Goal: Task Accomplishment & Management: Manage account settings

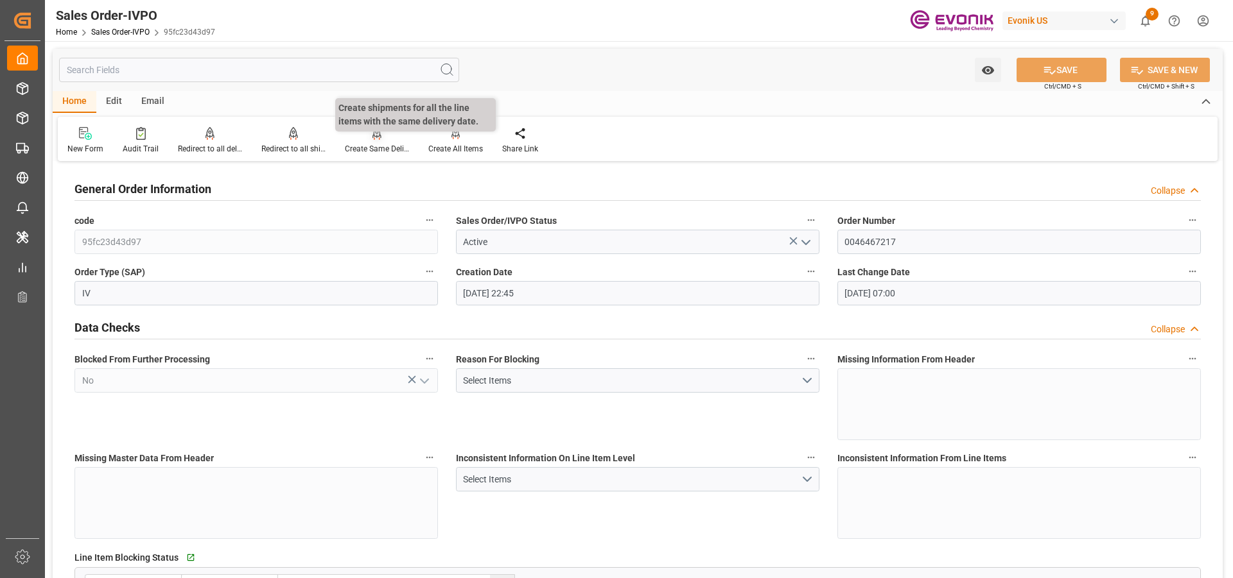
scroll to position [1605, 0]
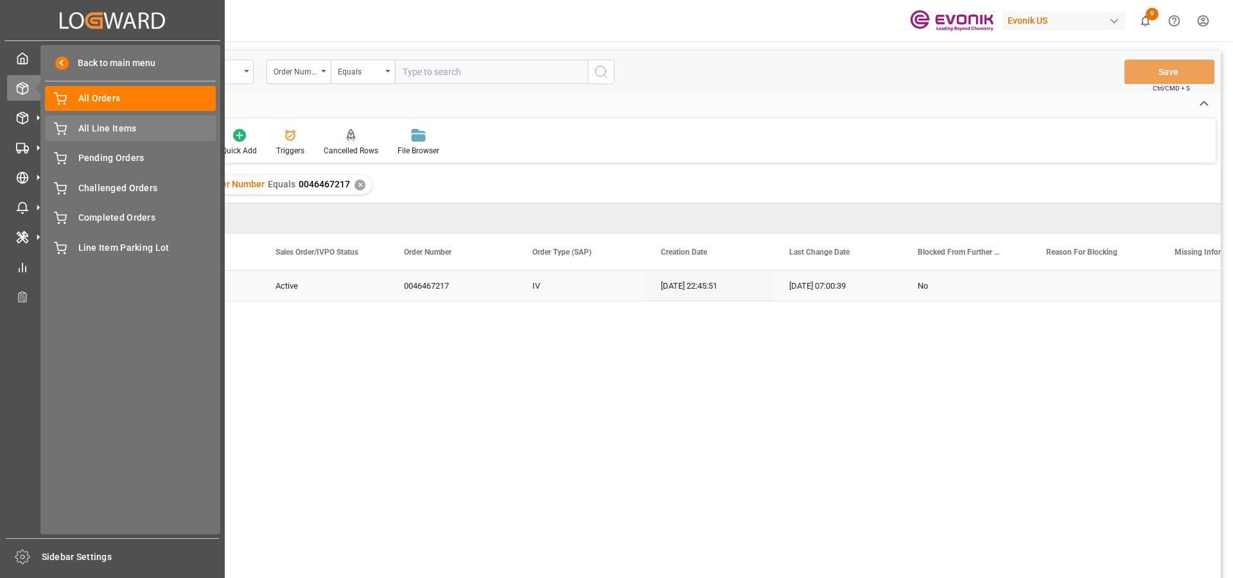
click at [98, 132] on span "All Line Items" at bounding box center [147, 128] width 138 height 13
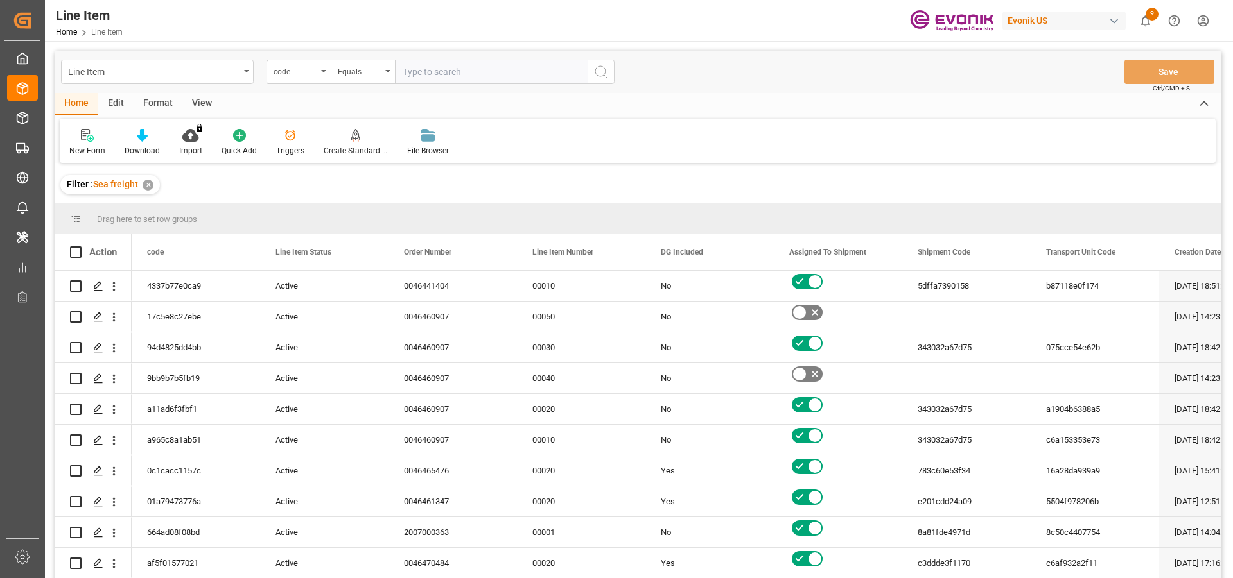
click at [319, 74] on div "code" at bounding box center [298, 72] width 64 height 24
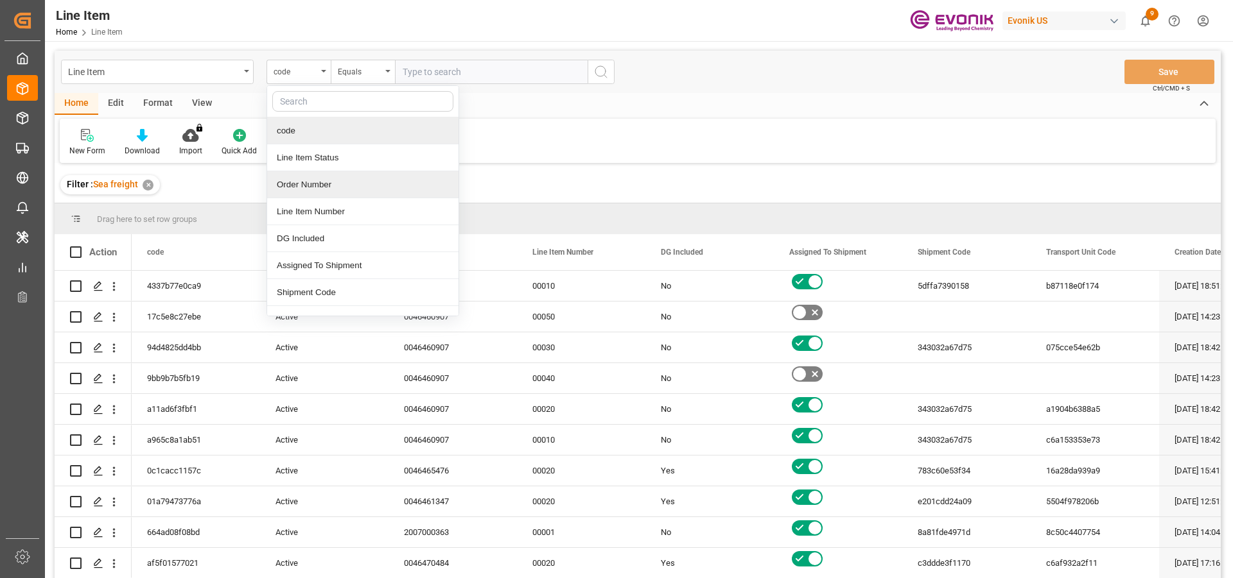
click at [313, 191] on div "Order Number" at bounding box center [362, 184] width 191 height 27
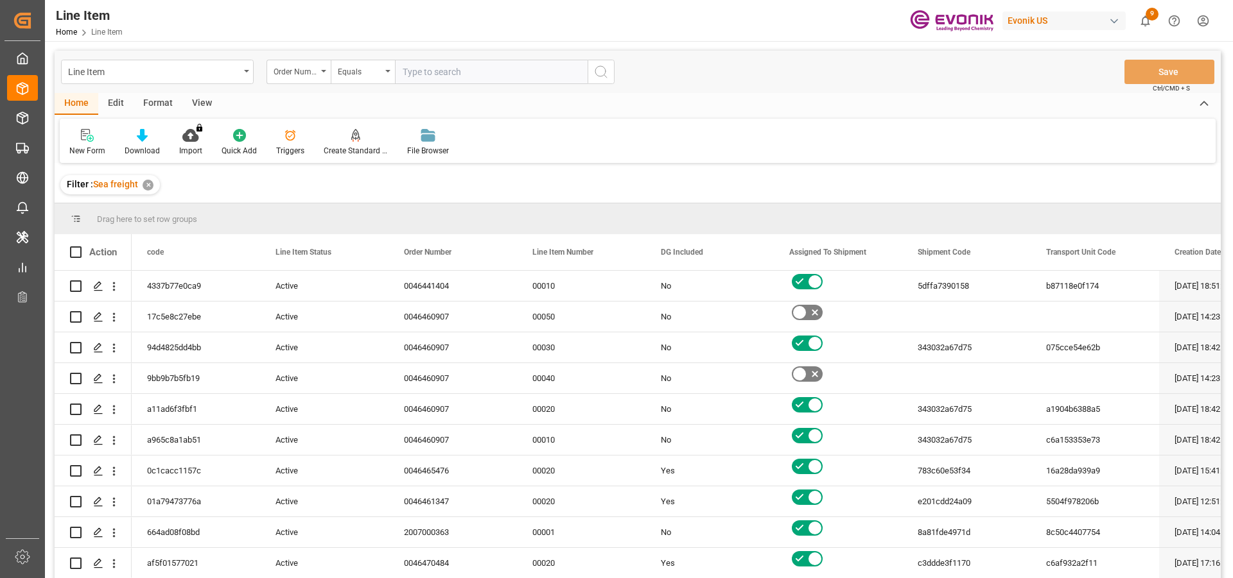
click at [459, 74] on input "text" at bounding box center [491, 72] width 193 height 24
paste input "0046470108"
type input "0046470108"
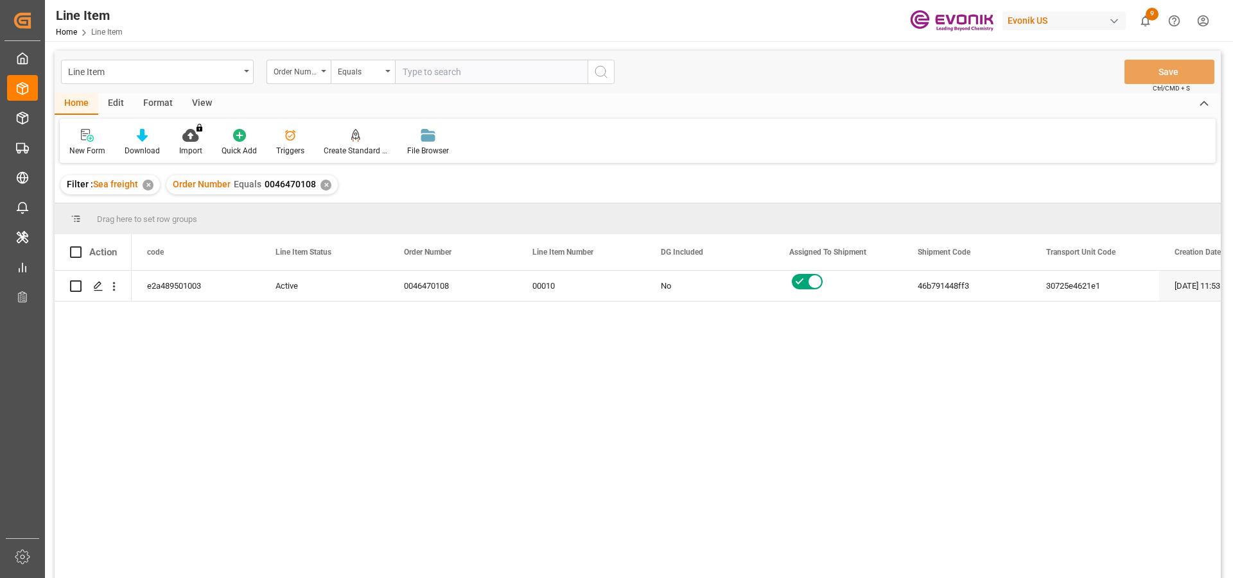
click at [150, 105] on div "Format" at bounding box center [158, 104] width 49 height 22
click at [197, 108] on div "View" at bounding box center [201, 104] width 39 height 22
click at [145, 150] on div "Standard Templates" at bounding box center [146, 151] width 64 height 12
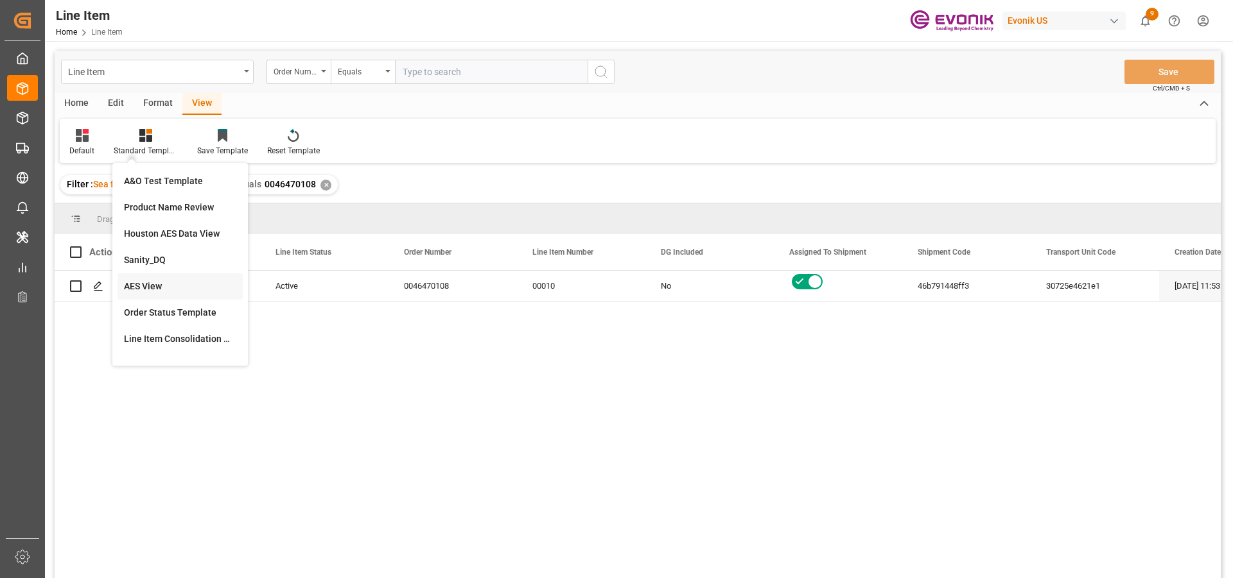
click at [152, 290] on div "AES View" at bounding box center [180, 286] width 112 height 13
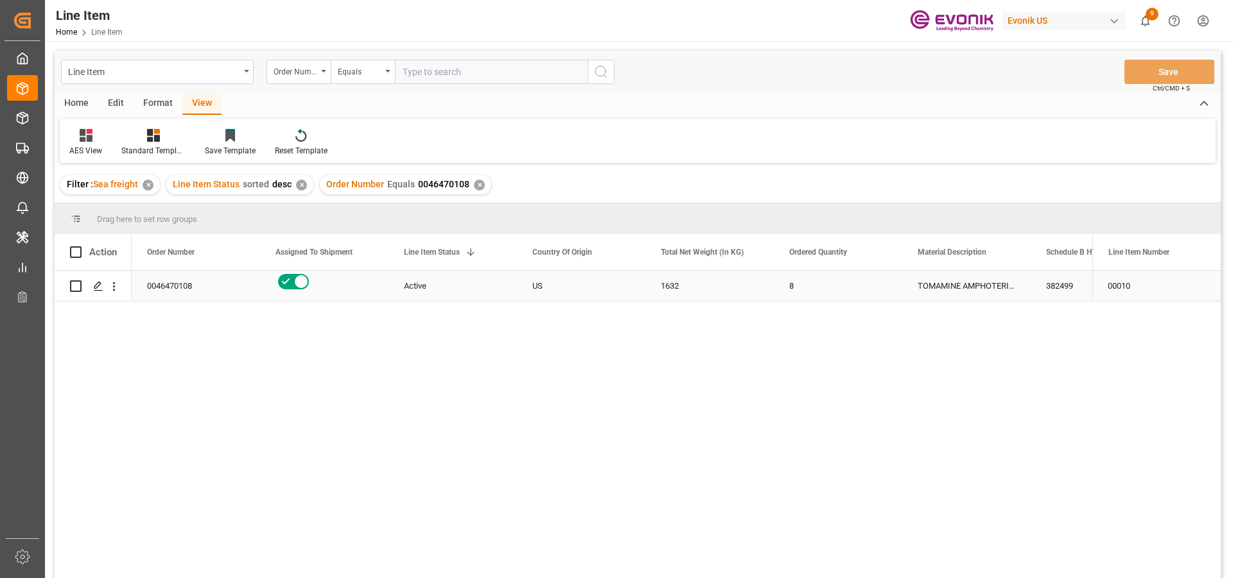
click at [433, 290] on div "Active" at bounding box center [453, 287] width 98 height 30
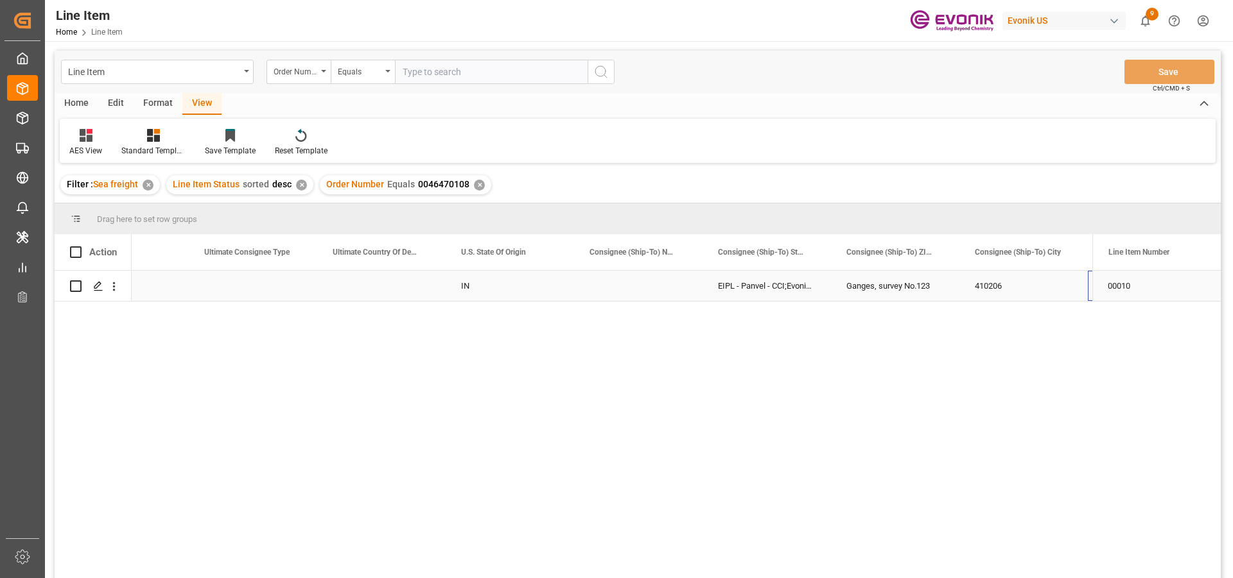
scroll to position [0, 1479]
click at [116, 288] on icon "open menu" at bounding box center [113, 286] width 13 height 13
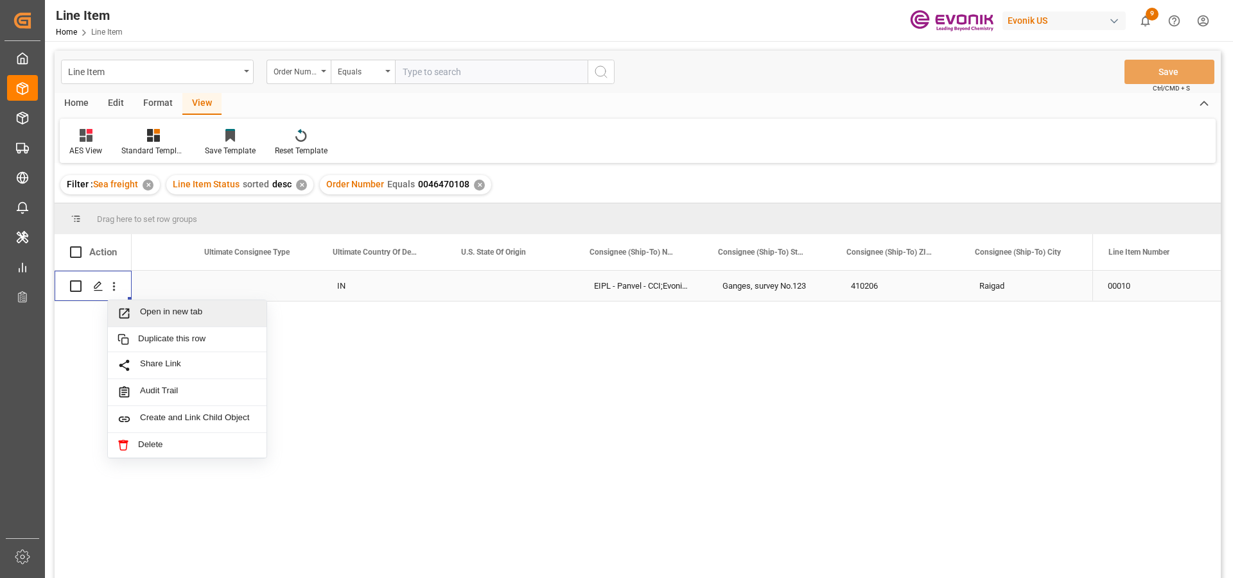
click at [169, 317] on span "Open in new tab" at bounding box center [198, 313] width 117 height 13
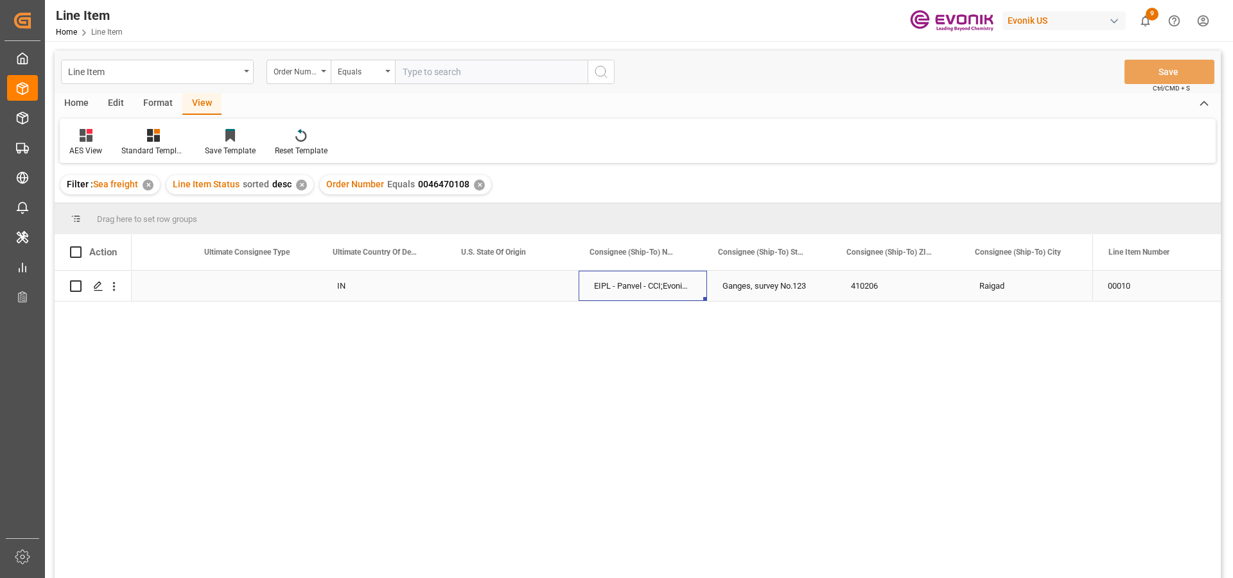
click at [675, 275] on div "EIPL - Panvel - CCI;Evonik India Pvt. Ltd." at bounding box center [642, 286] width 128 height 30
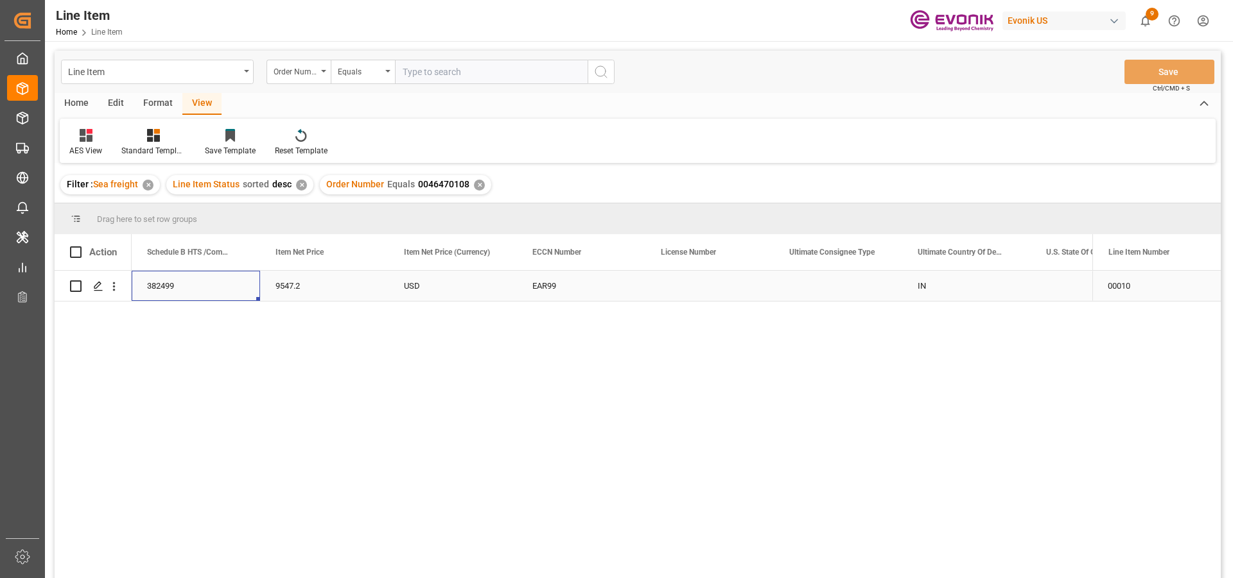
scroll to position [0, 0]
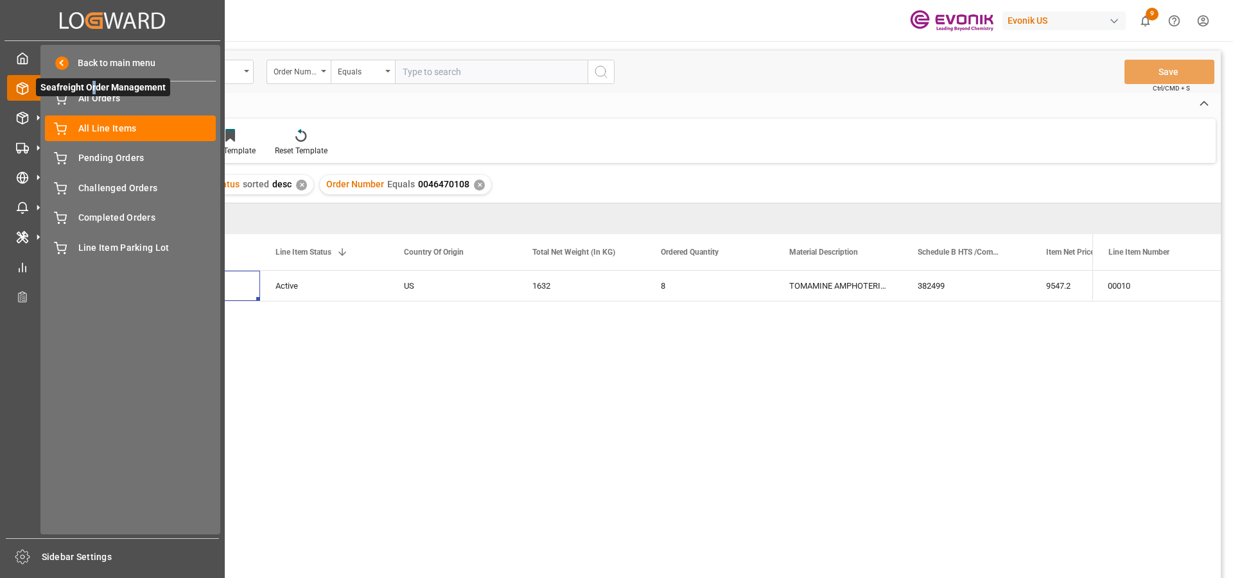
click at [93, 95] on span "Seafreight Order Management" at bounding box center [103, 87] width 134 height 18
click at [100, 96] on span "All Orders" at bounding box center [147, 98] width 138 height 13
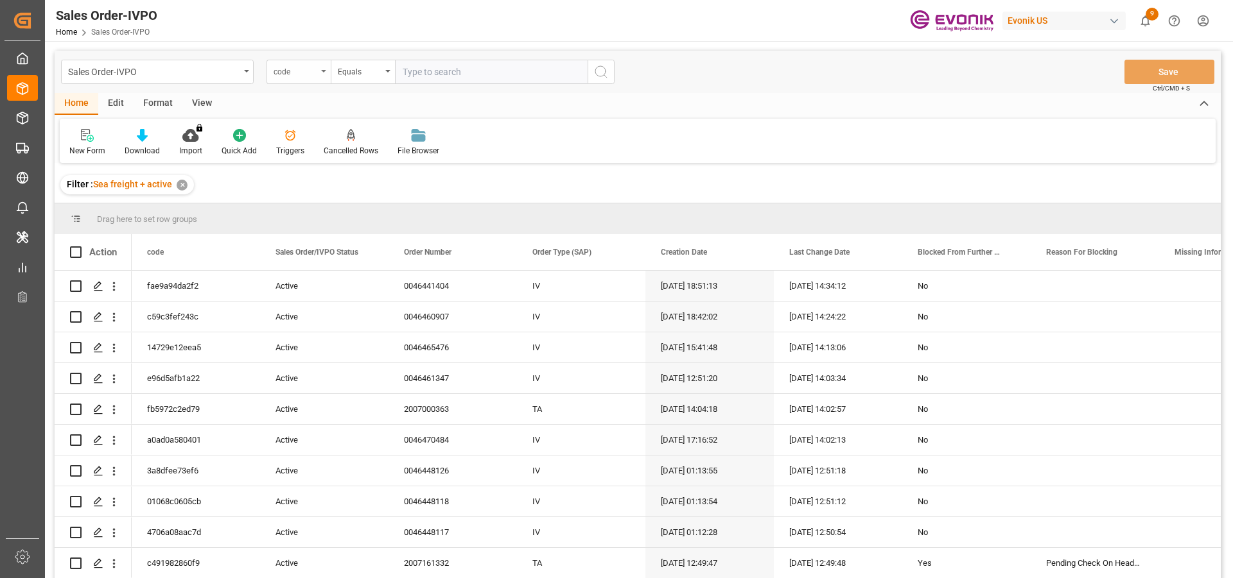
click at [301, 73] on div "code" at bounding box center [295, 70] width 44 height 15
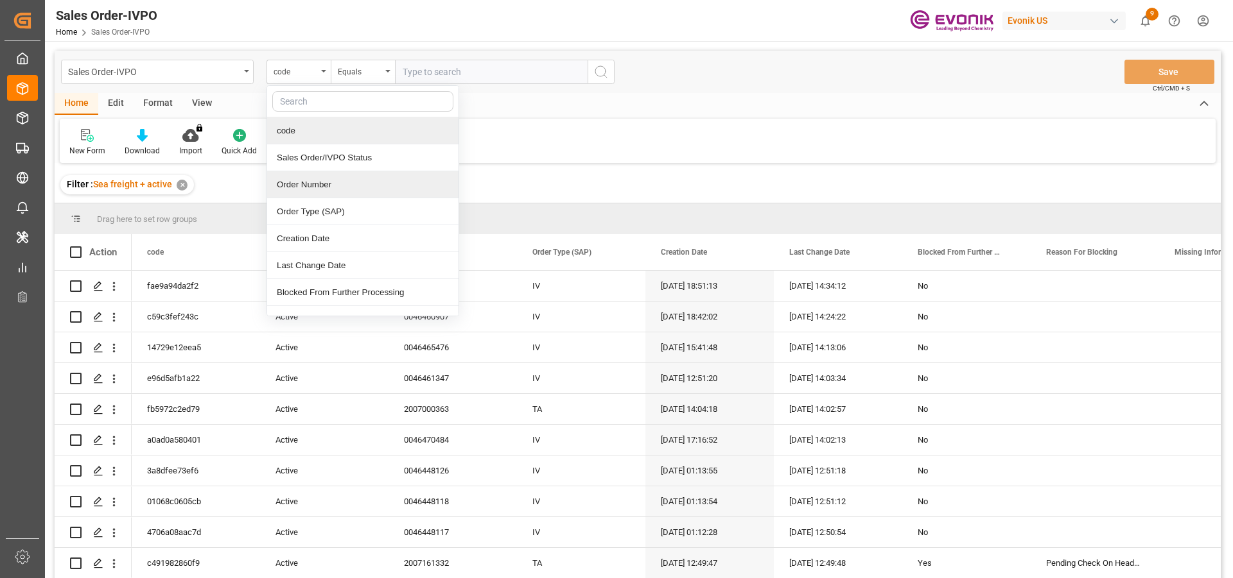
click at [296, 180] on div "Order Number" at bounding box center [362, 184] width 191 height 27
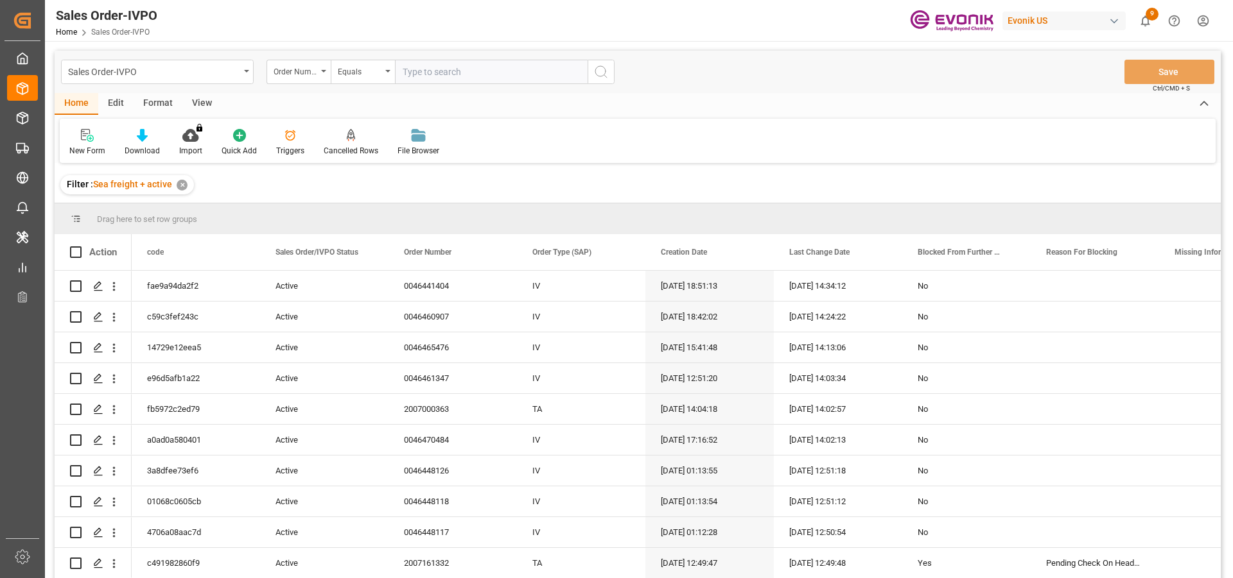
click at [461, 73] on input "text" at bounding box center [491, 72] width 193 height 24
paste input "0046470108"
type input "0046470108"
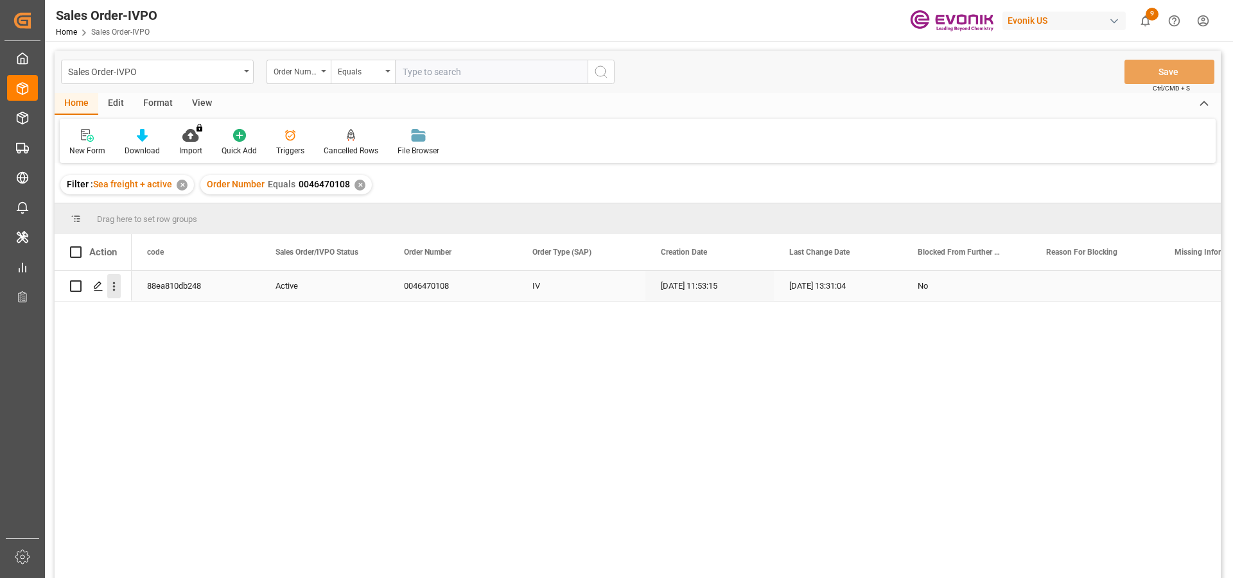
click at [117, 288] on icon "open menu" at bounding box center [113, 286] width 13 height 13
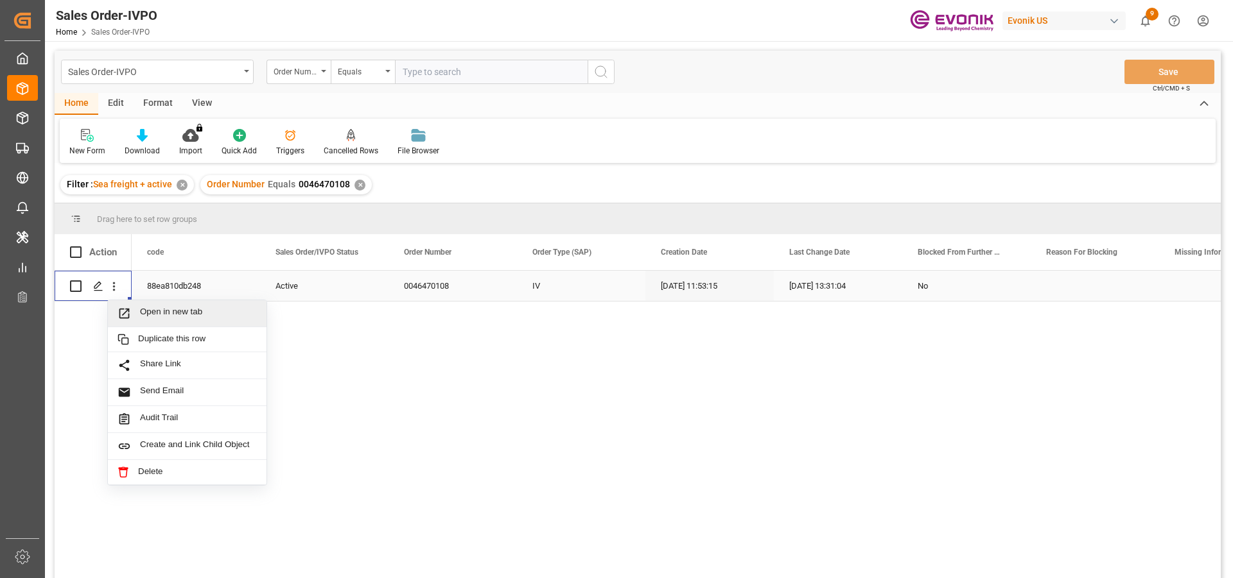
click at [155, 309] on span "Open in new tab" at bounding box center [198, 313] width 117 height 13
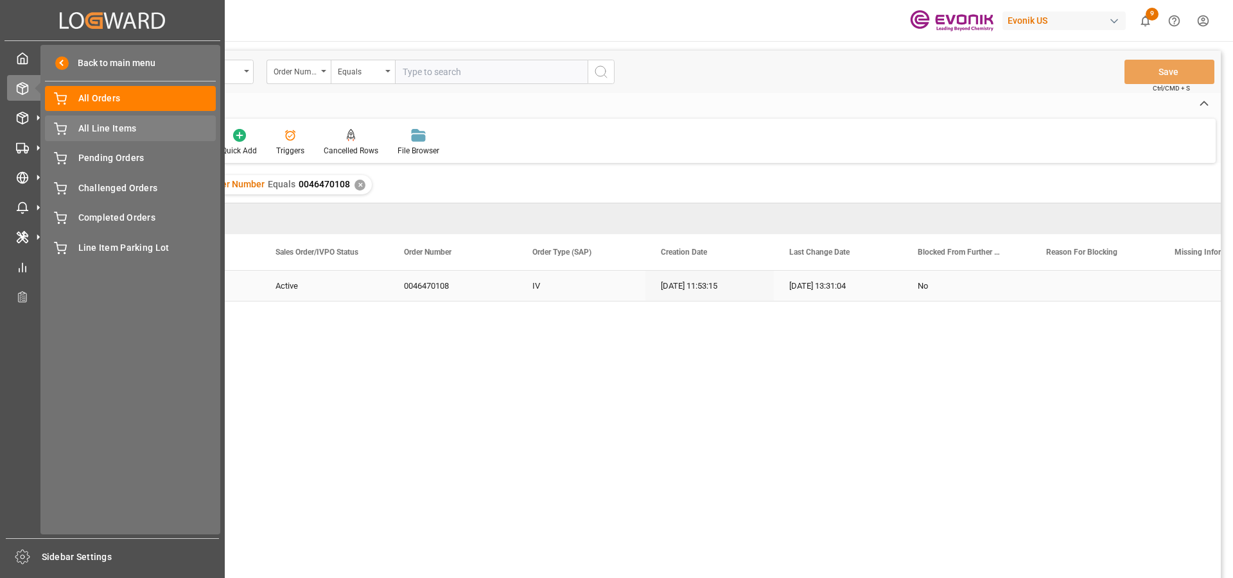
click at [107, 129] on span "All Line Items" at bounding box center [147, 128] width 138 height 13
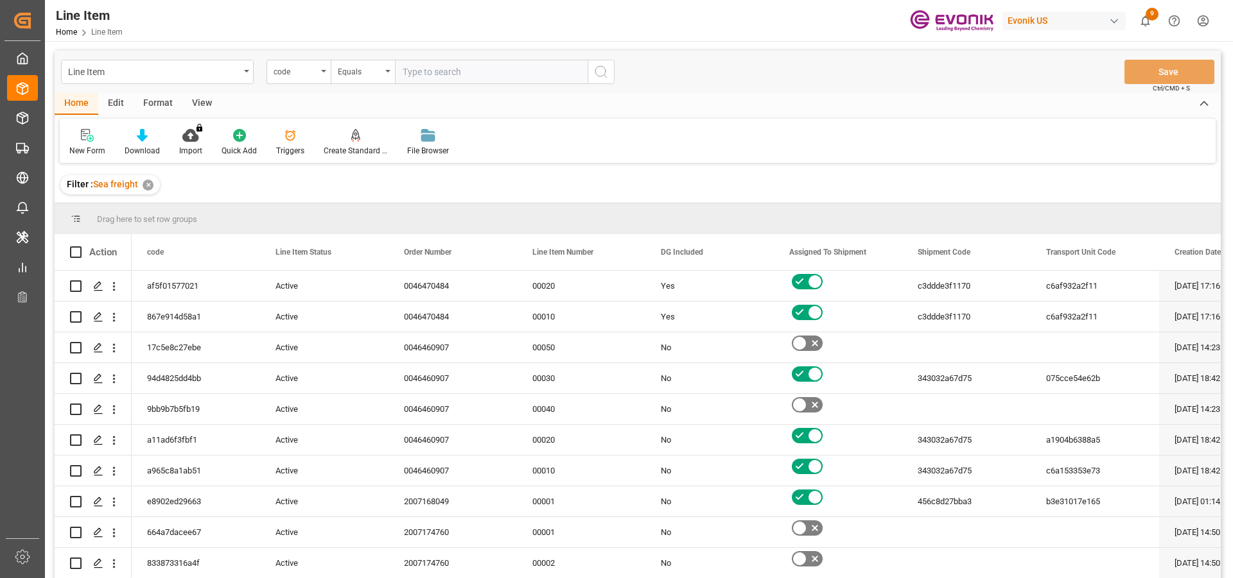
click at [321, 71] on icon "open menu" at bounding box center [323, 71] width 5 height 3
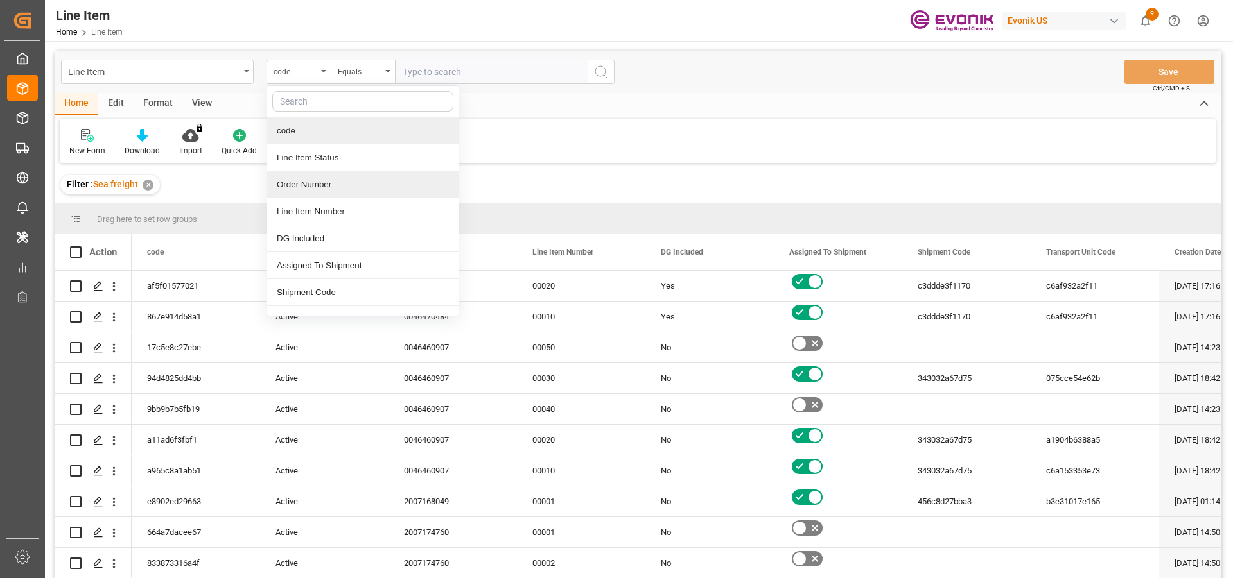
click at [295, 182] on div "Order Number" at bounding box center [362, 184] width 191 height 27
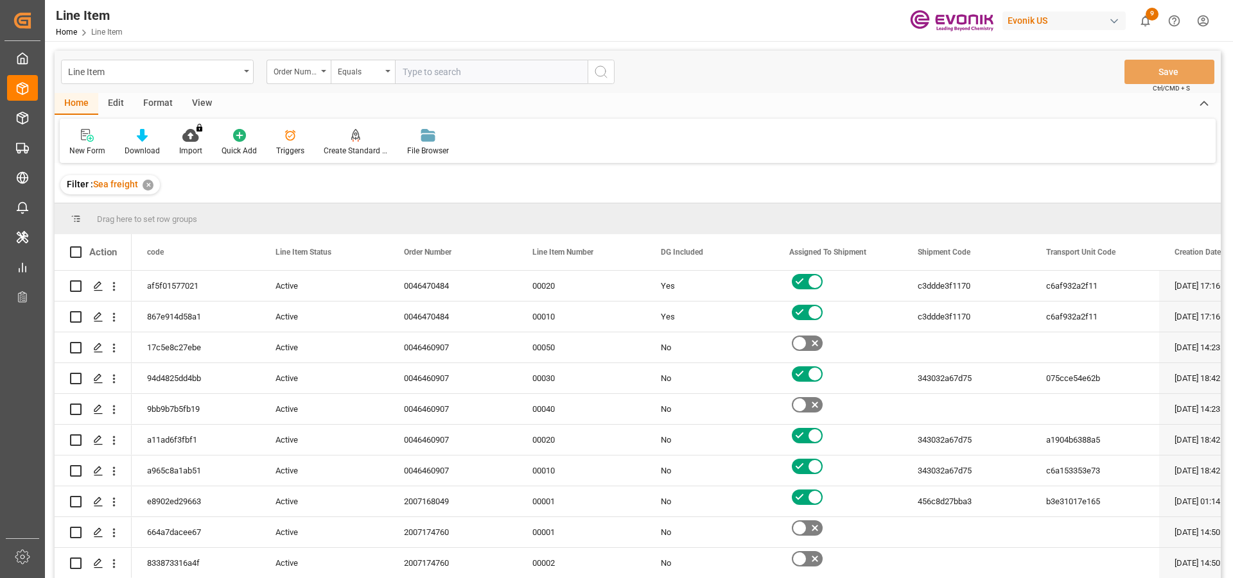
click at [456, 75] on input "text" at bounding box center [491, 72] width 193 height 24
paste input "0046472030"
type input "0046472030"
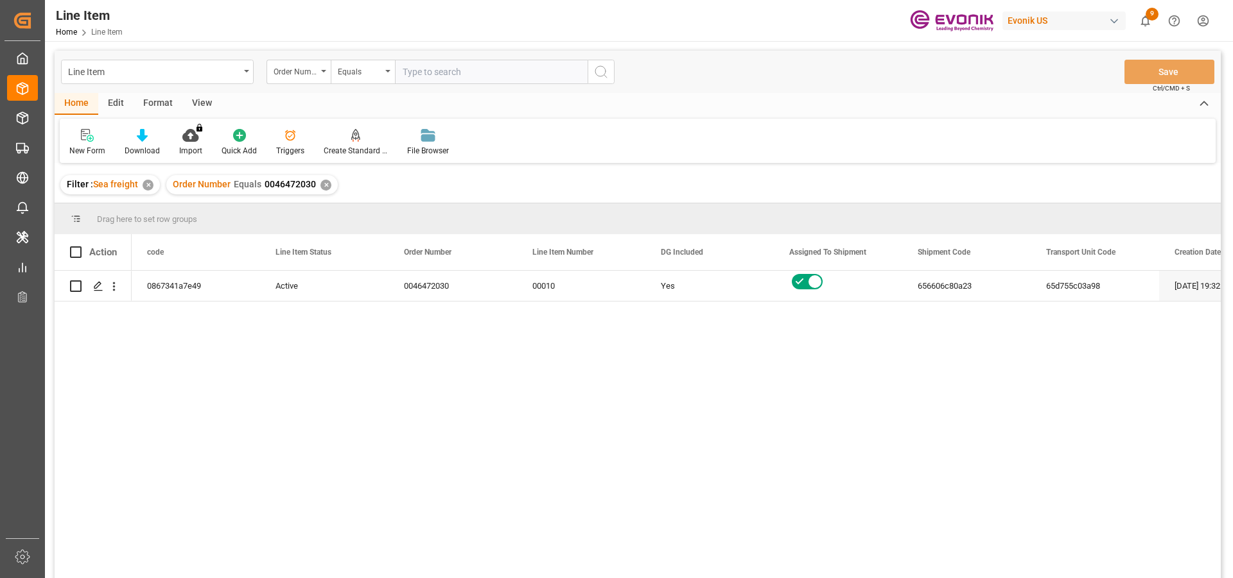
click at [152, 104] on div "Format" at bounding box center [158, 104] width 49 height 22
click at [204, 101] on div "View" at bounding box center [201, 104] width 39 height 22
click at [150, 137] on icon at bounding box center [145, 135] width 13 height 13
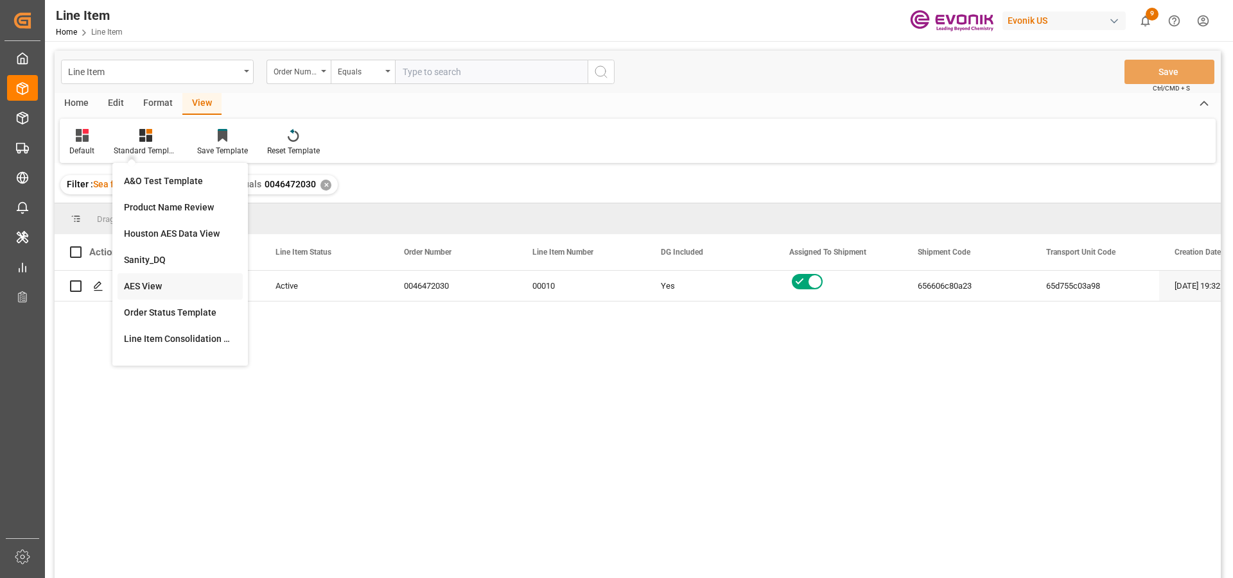
click at [161, 288] on div "AES View" at bounding box center [180, 286] width 112 height 13
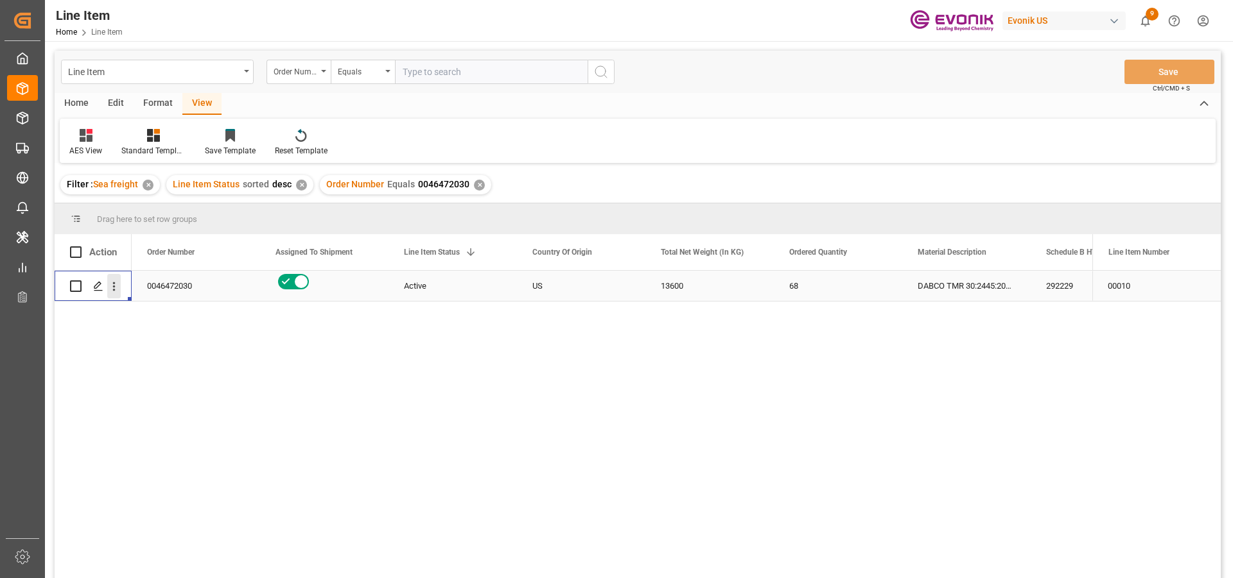
click at [114, 288] on icon "open menu" at bounding box center [114, 286] width 3 height 9
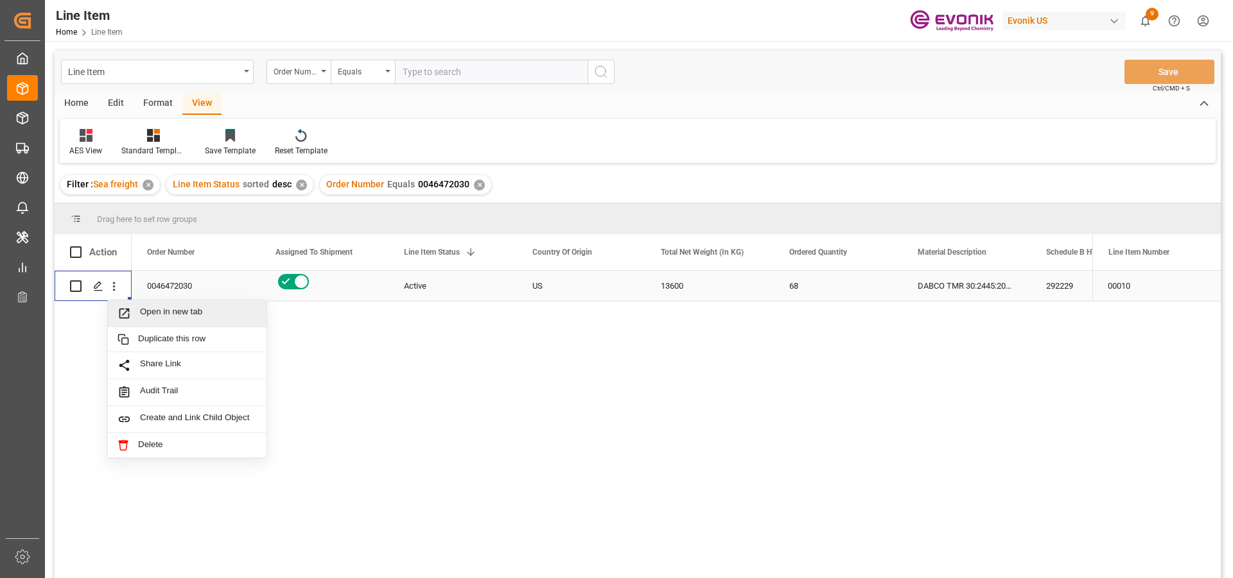
click at [198, 317] on span "Open in new tab" at bounding box center [198, 313] width 117 height 13
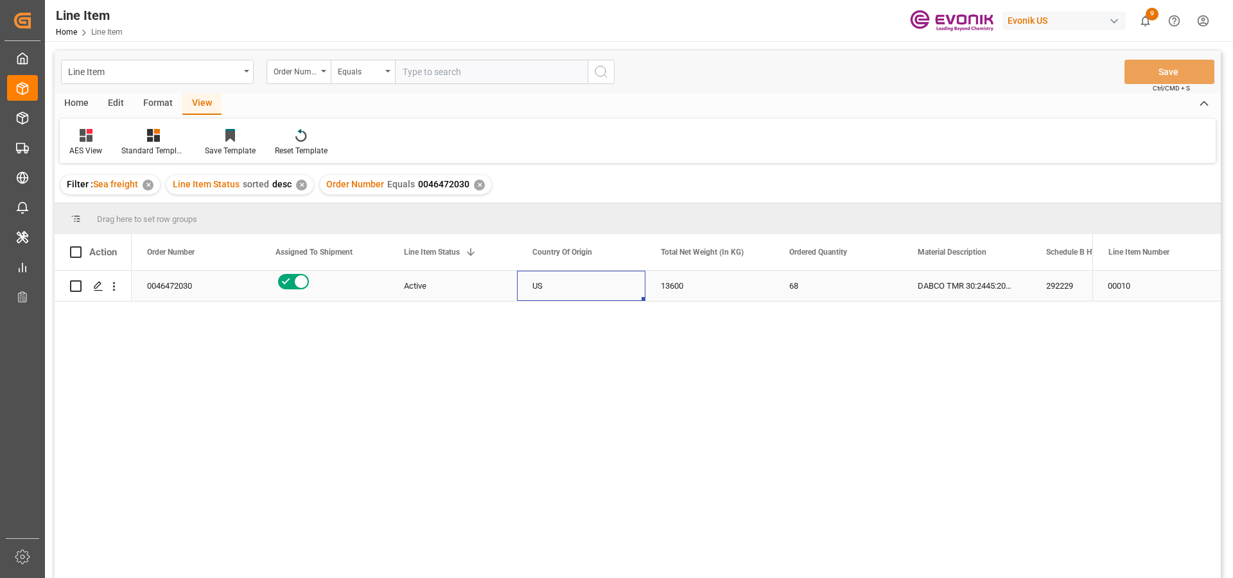
click at [541, 289] on div "US" at bounding box center [581, 286] width 128 height 30
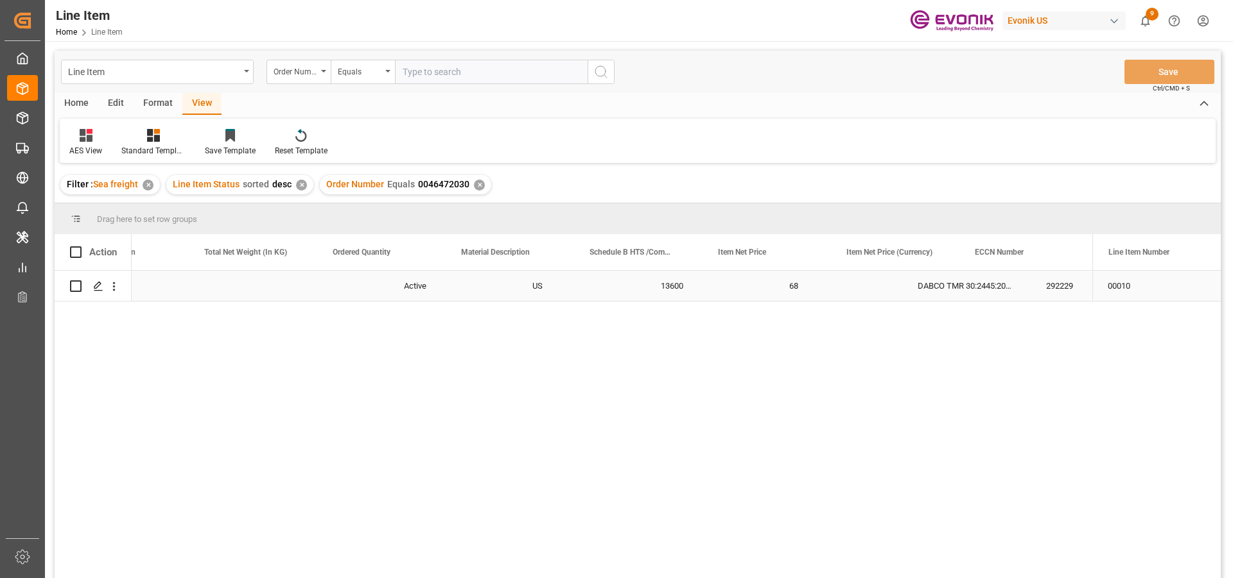
scroll to position [0, 456]
click at [415, 293] on div "68" at bounding box center [381, 286] width 128 height 30
click at [258, 287] on div "13600" at bounding box center [253, 286] width 128 height 30
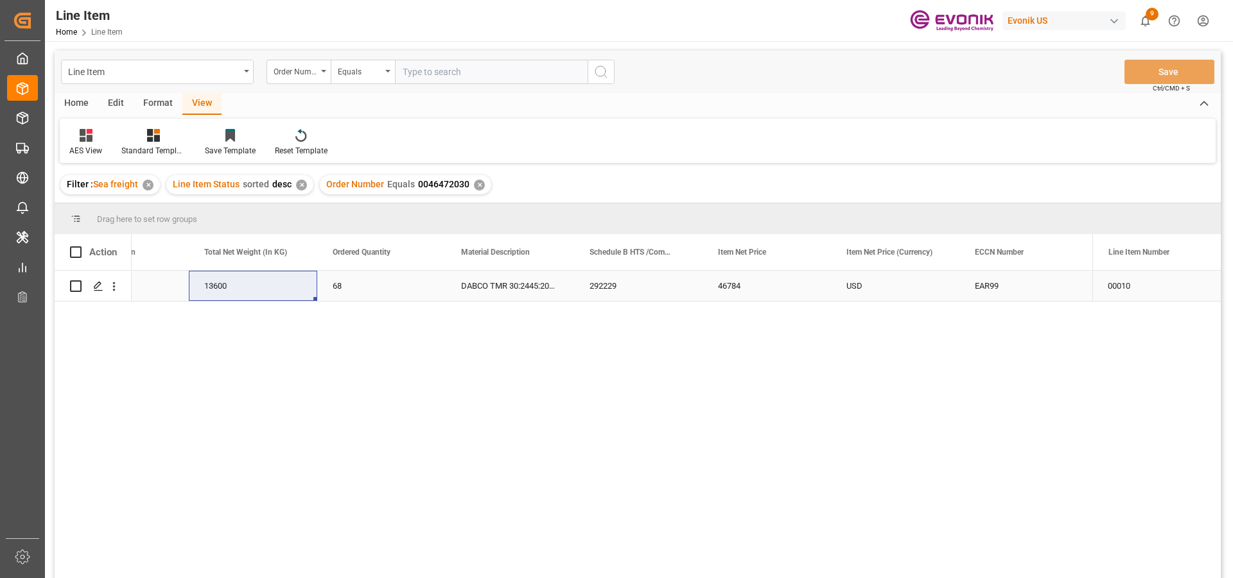
click at [752, 287] on div "46784" at bounding box center [766, 286] width 128 height 30
click at [395, 284] on div "68" at bounding box center [381, 286] width 128 height 30
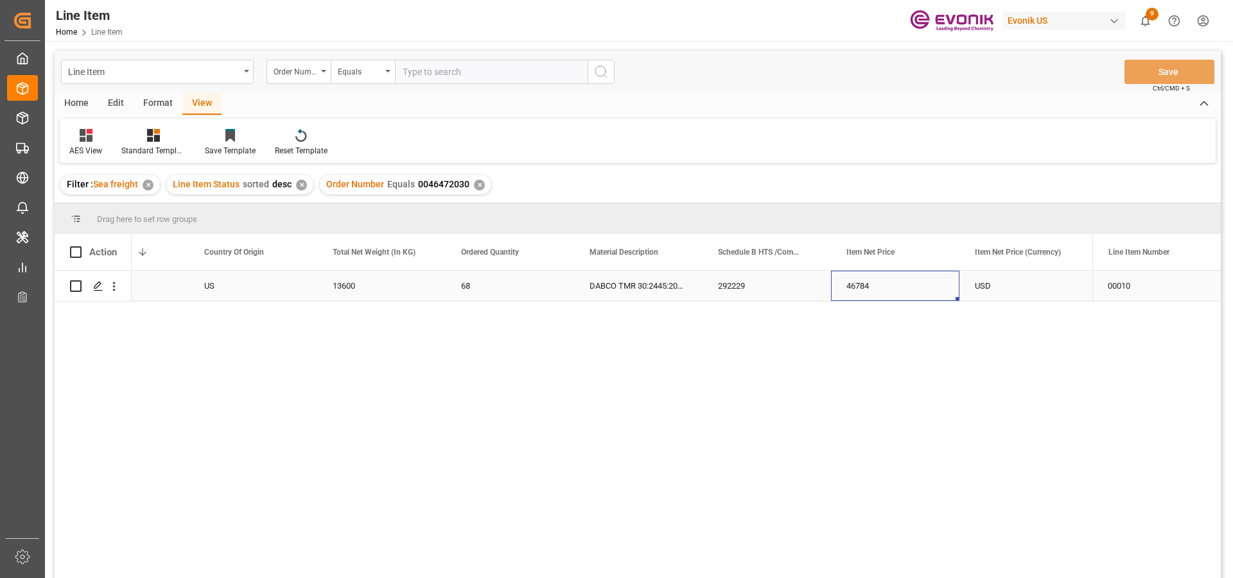
click at [926, 282] on div "46784" at bounding box center [895, 286] width 128 height 30
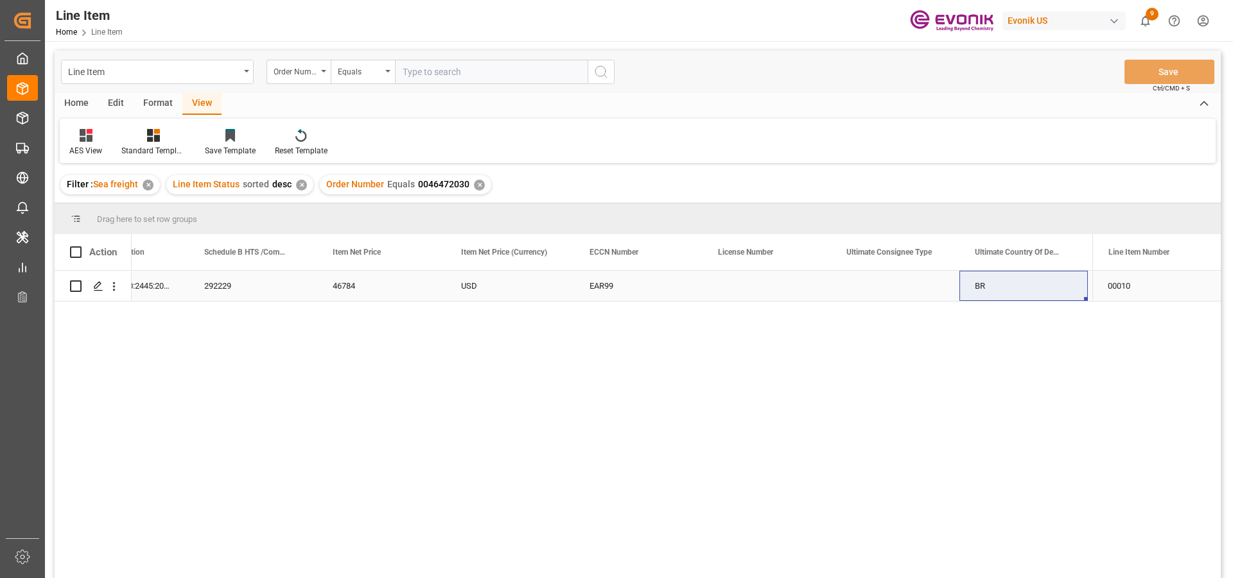
click at [919, 291] on div "Press SPACE to select this row." at bounding box center [895, 286] width 128 height 30
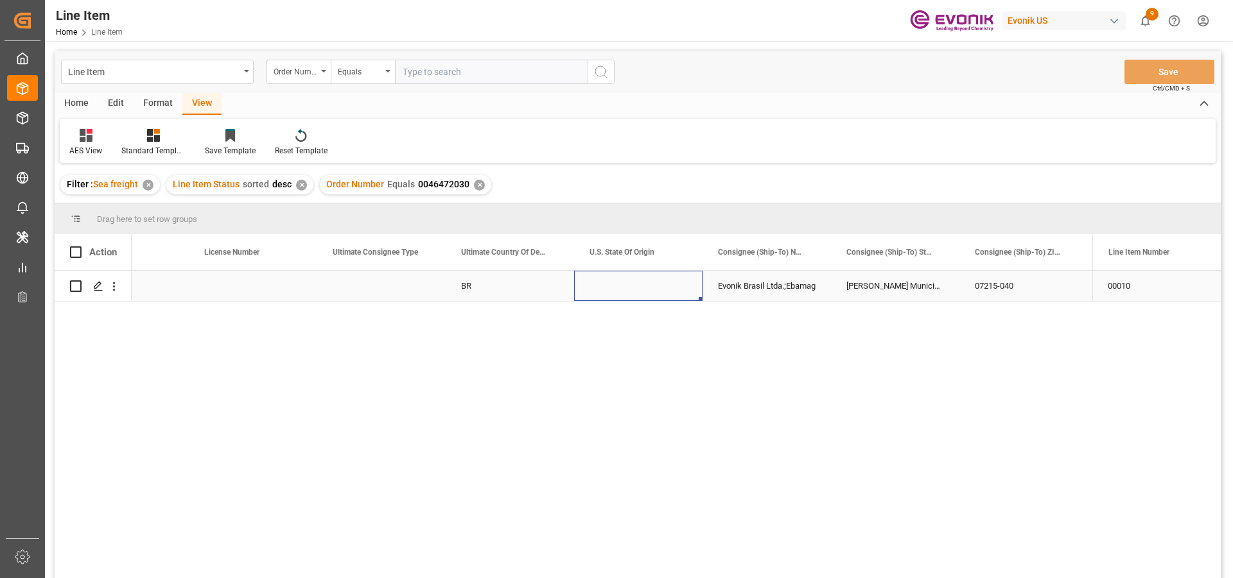
click at [600, 289] on div "Press SPACE to select this row." at bounding box center [638, 286] width 128 height 30
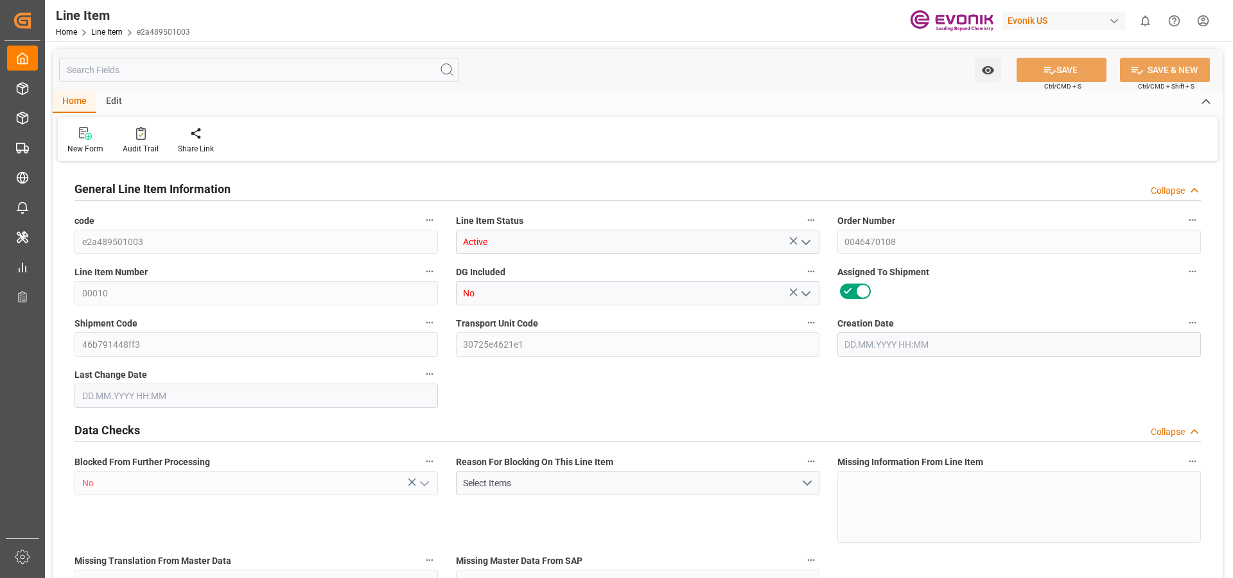
type input "2"
type input "1708"
type input "1632"
type input "2.3098"
type input "8"
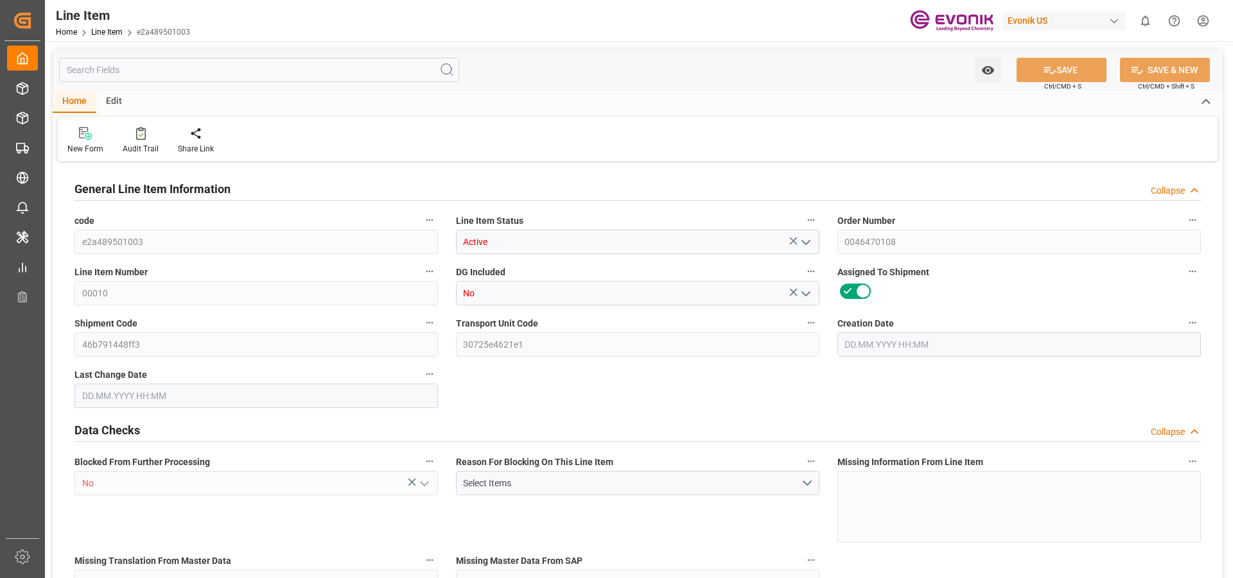
type input "9547.2"
type input "8"
type input "1708"
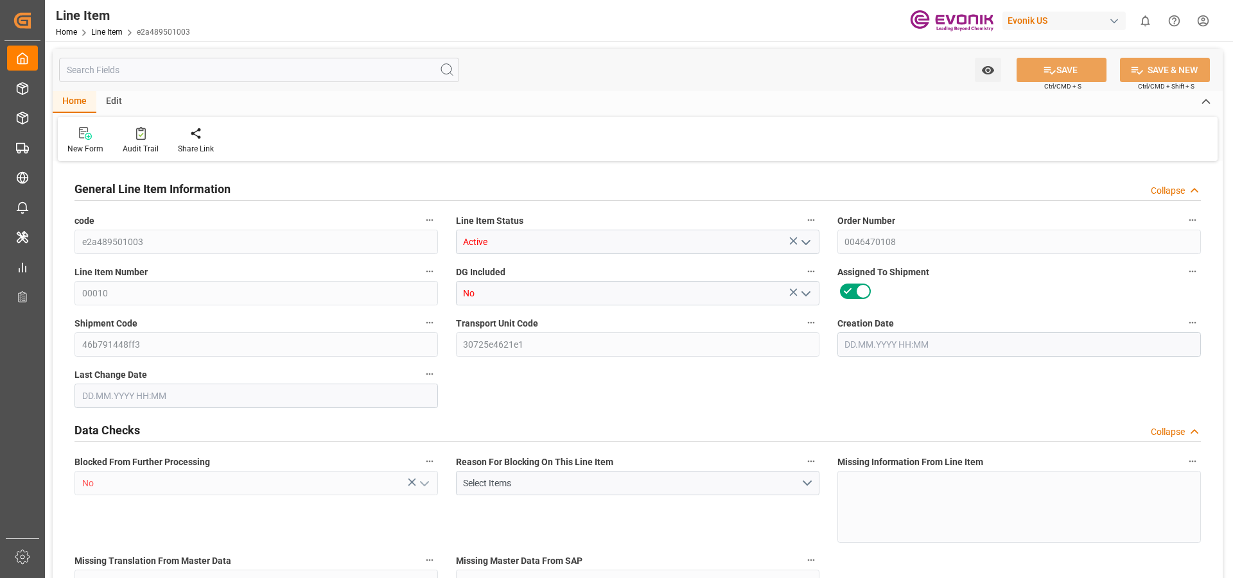
type input "1753.4"
type input "1632"
type input "2.3098"
type input "2309.8"
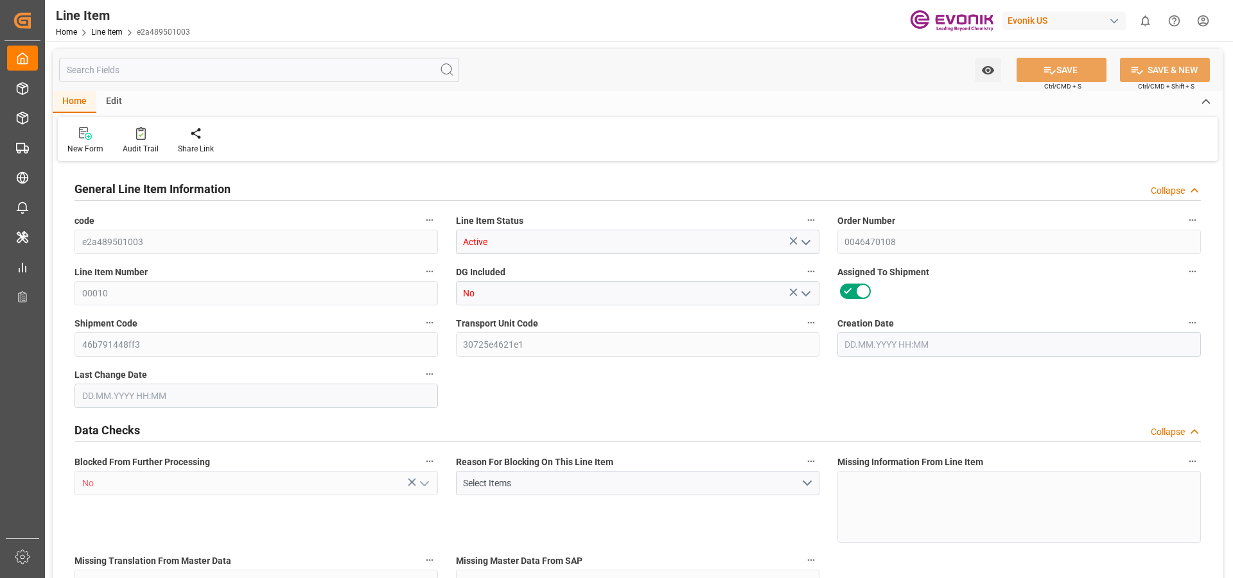
type input "0"
type input "25.08.2025 11:53"
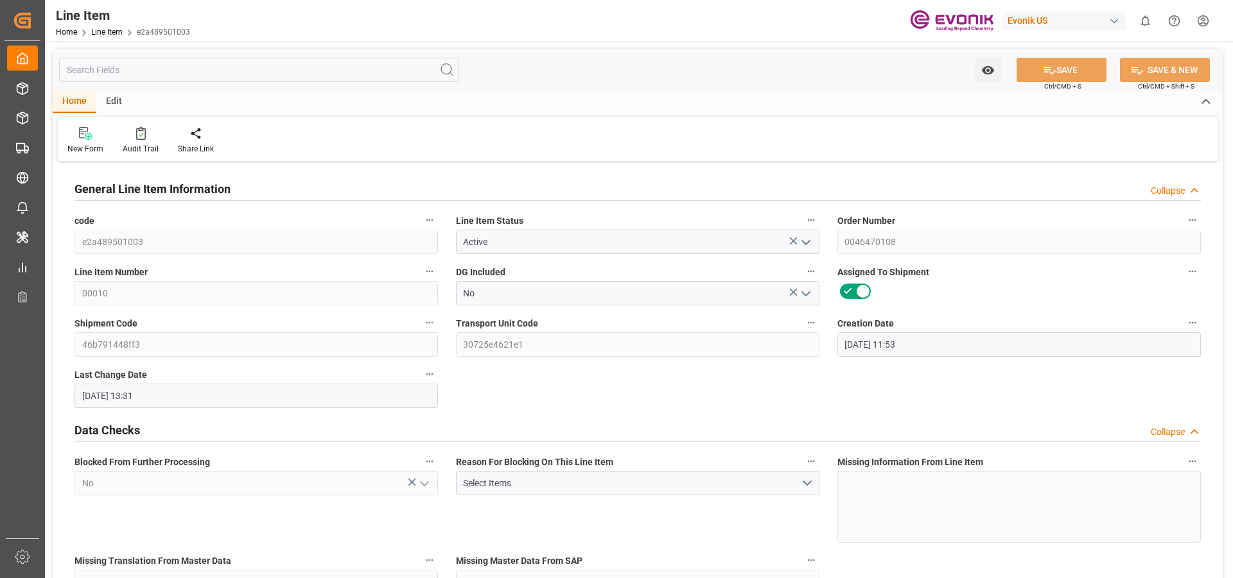
type input "26.08.2025 13:31"
type input "15.11.2025"
type input "16.09.2025"
type input "09.09.2025"
click at [112, 73] on input "text" at bounding box center [259, 70] width 400 height 24
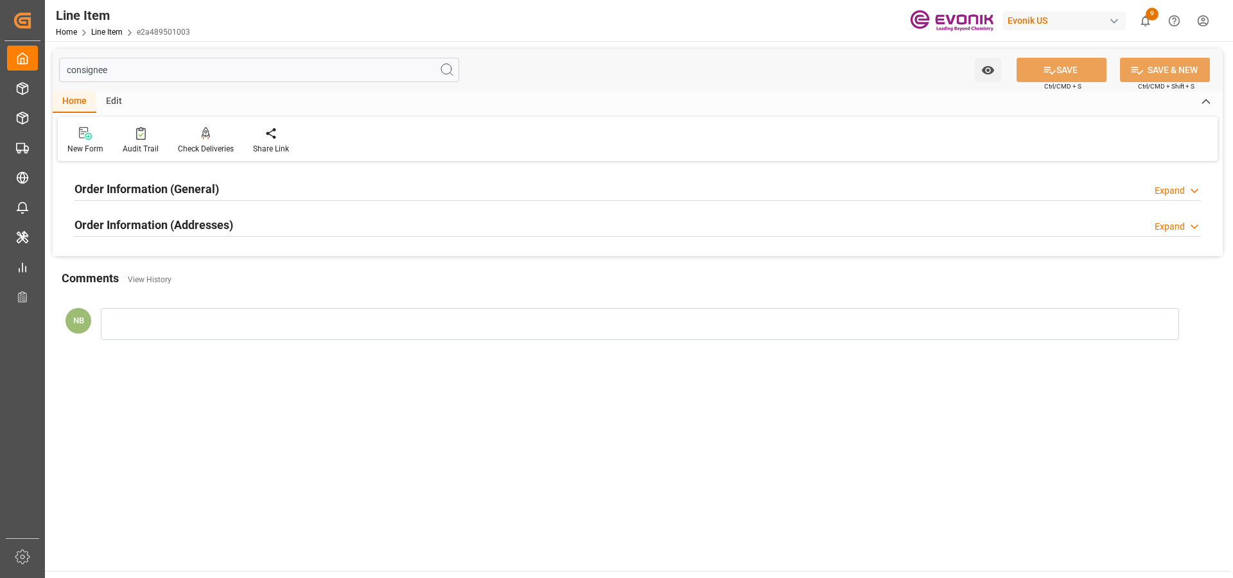
type input "consignee"
click at [155, 229] on h2 "Order Information (Addresses)" at bounding box center [153, 224] width 159 height 17
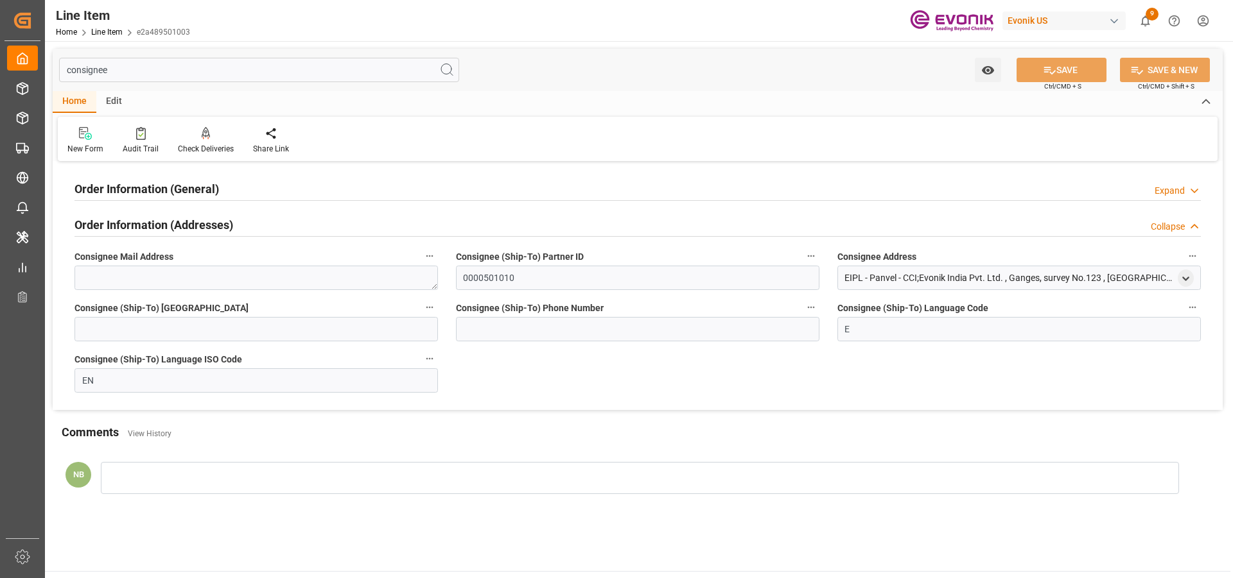
click at [159, 174] on div "Order Information (General) Expand" at bounding box center [637, 189] width 1144 height 36
click at [153, 194] on h2 "Order Information (General)" at bounding box center [146, 188] width 144 height 17
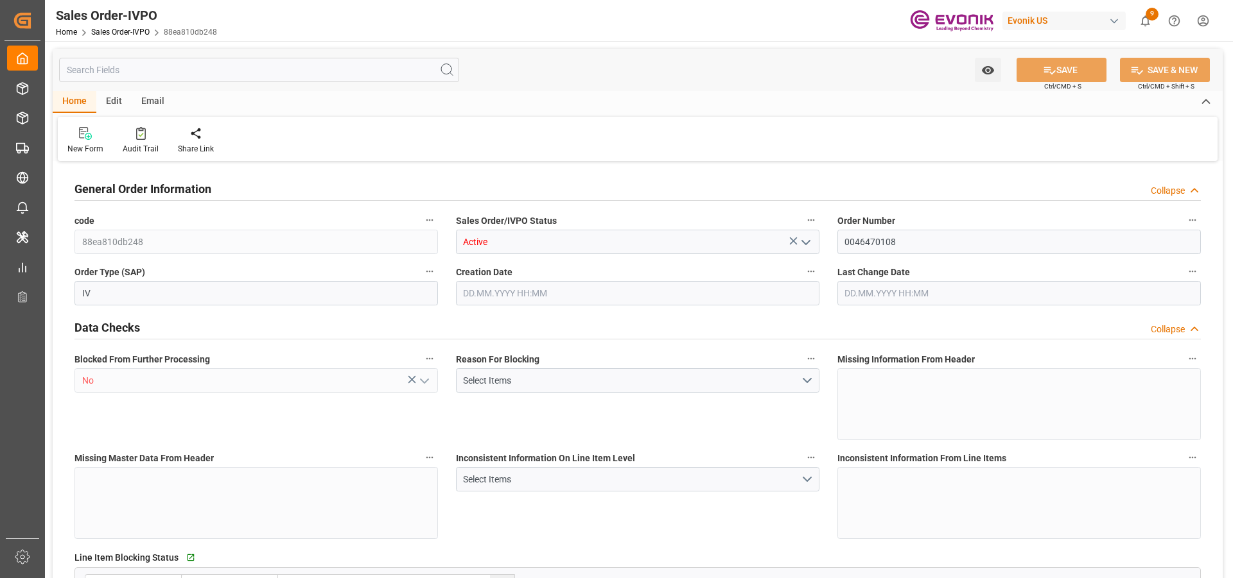
type input "INNSA"
type input "0"
type input "1"
type input "1753.4"
type input "25.08.2025 11:53"
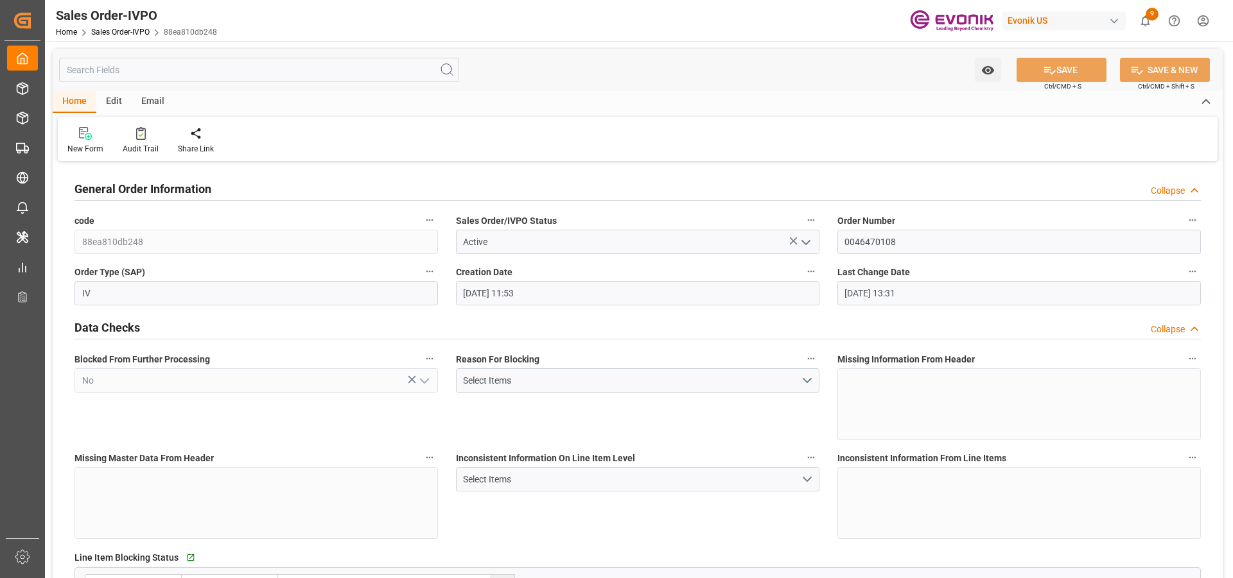
type input "26.08.2025 13:31"
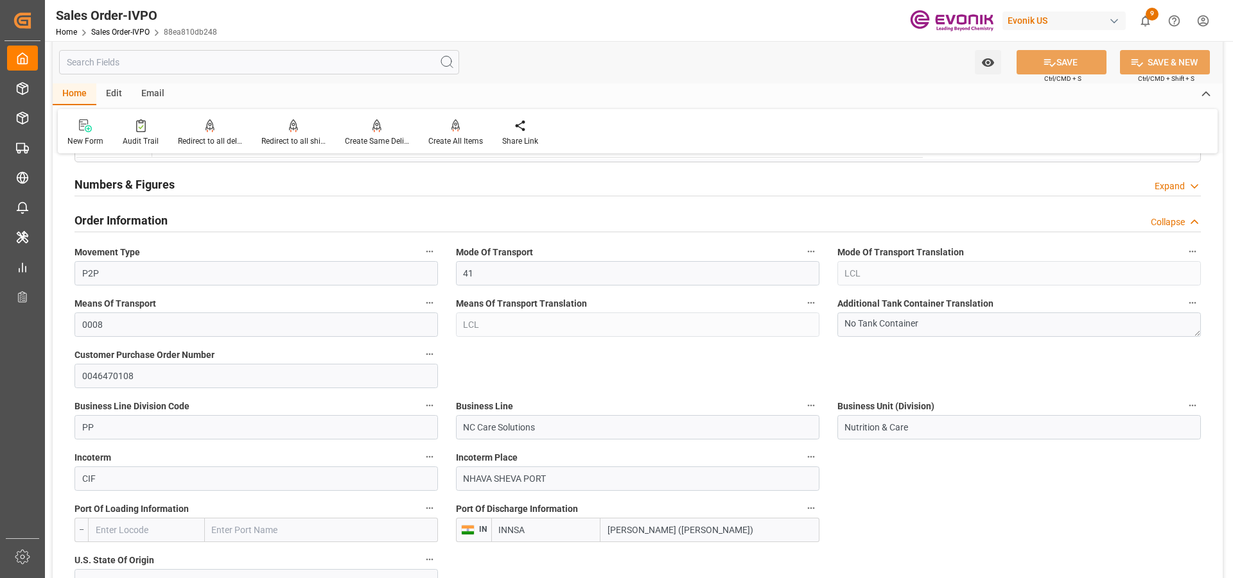
scroll to position [835, 0]
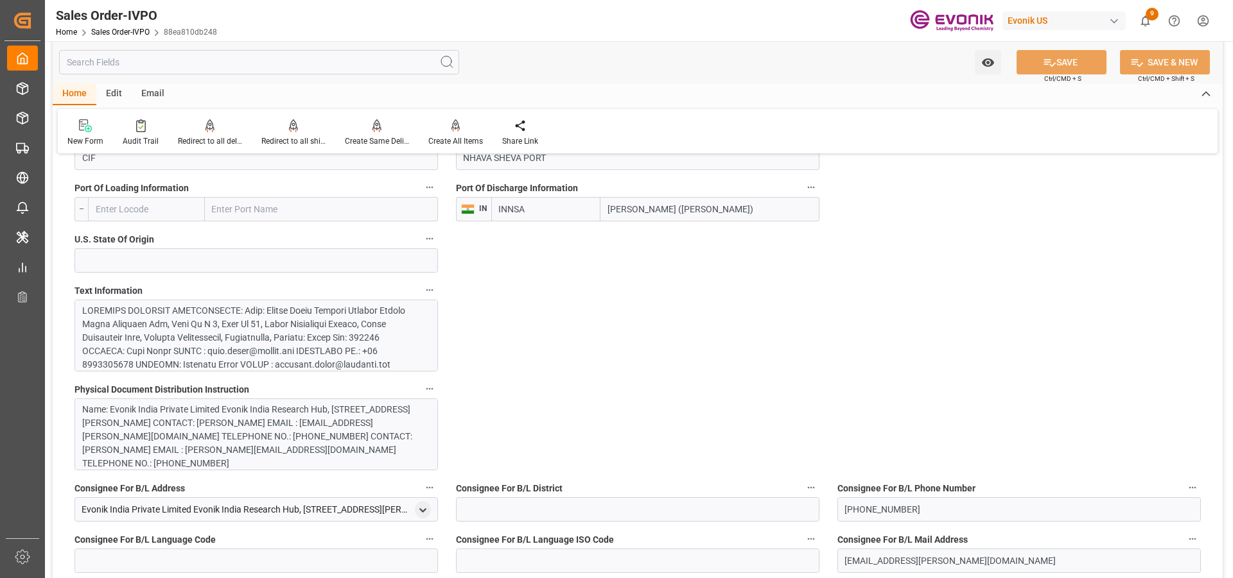
click at [270, 325] on div at bounding box center [251, 479] width 338 height 351
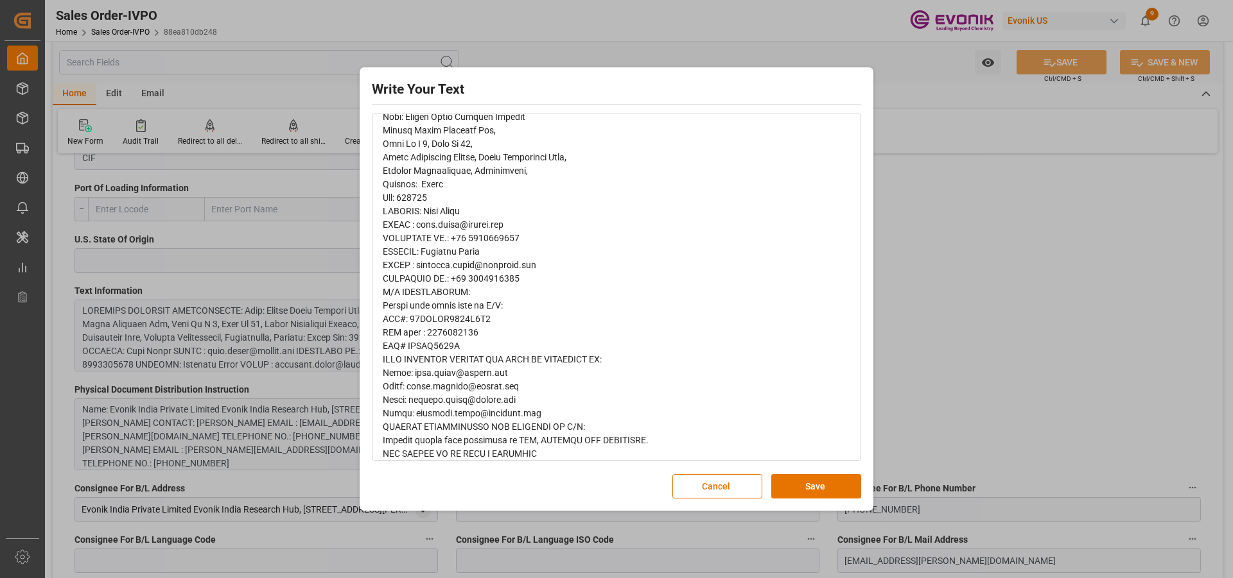
scroll to position [602, 0]
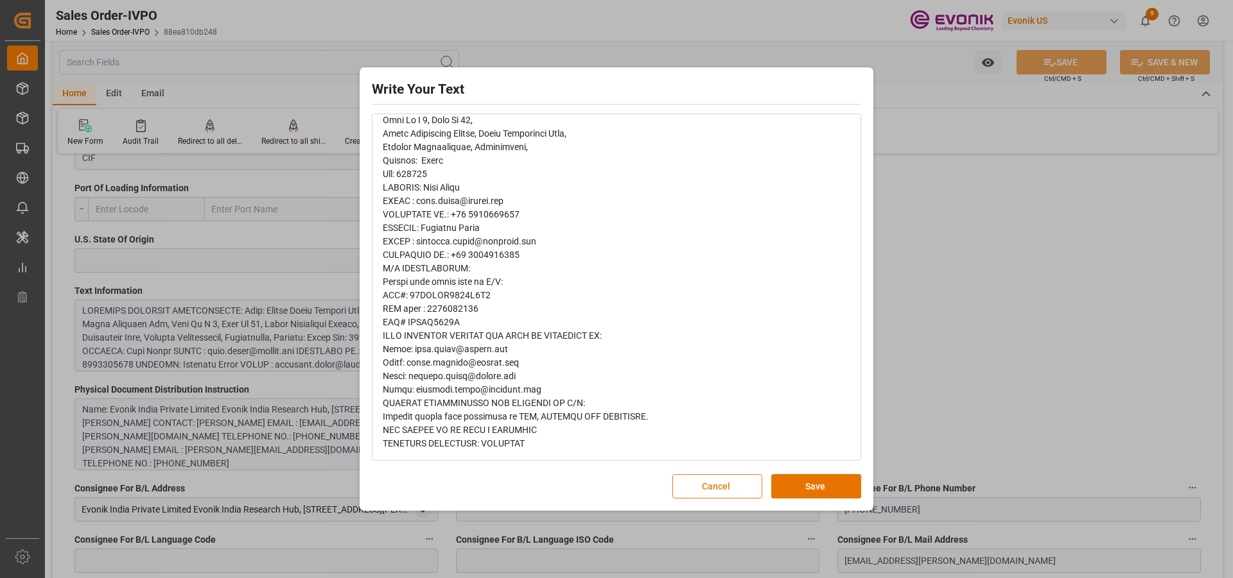
click at [731, 489] on button "Cancel" at bounding box center [717, 486] width 90 height 24
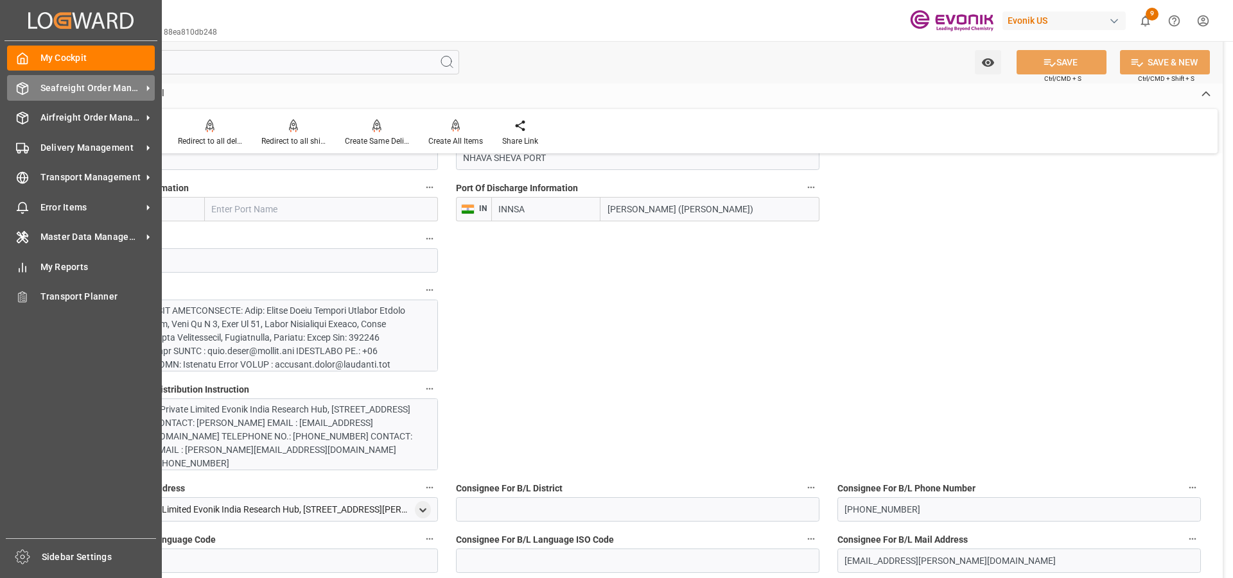
click at [74, 90] on span "Seafreight Order Management" at bounding box center [90, 88] width 101 height 13
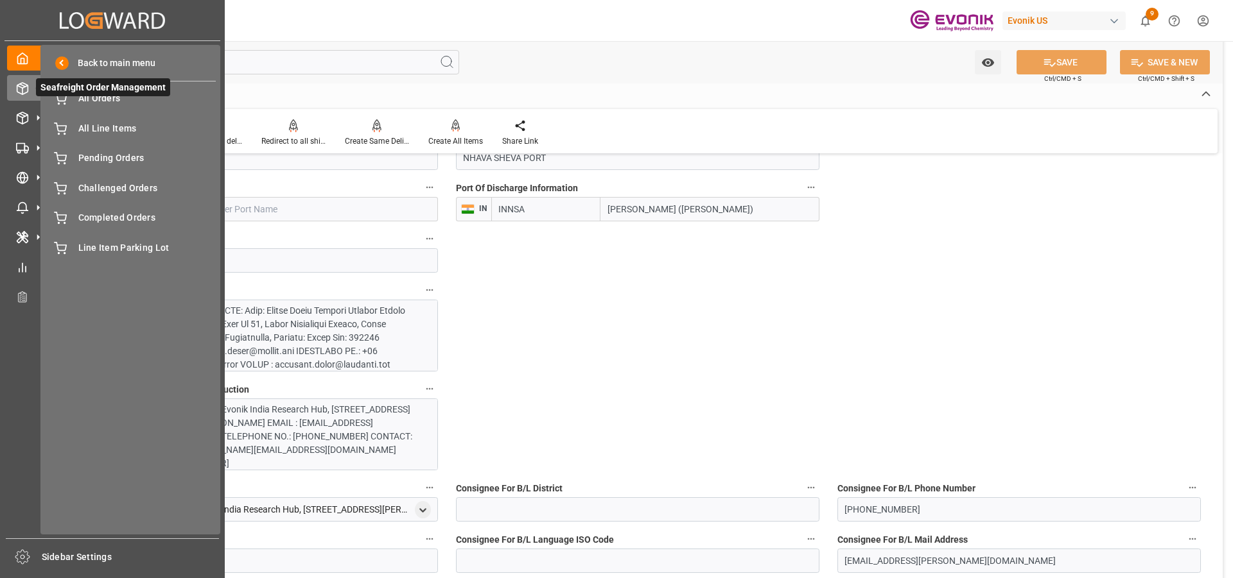
click at [82, 96] on span "Seafreight Order Management" at bounding box center [103, 87] width 134 height 18
click at [123, 100] on span "All Orders" at bounding box center [147, 98] width 138 height 13
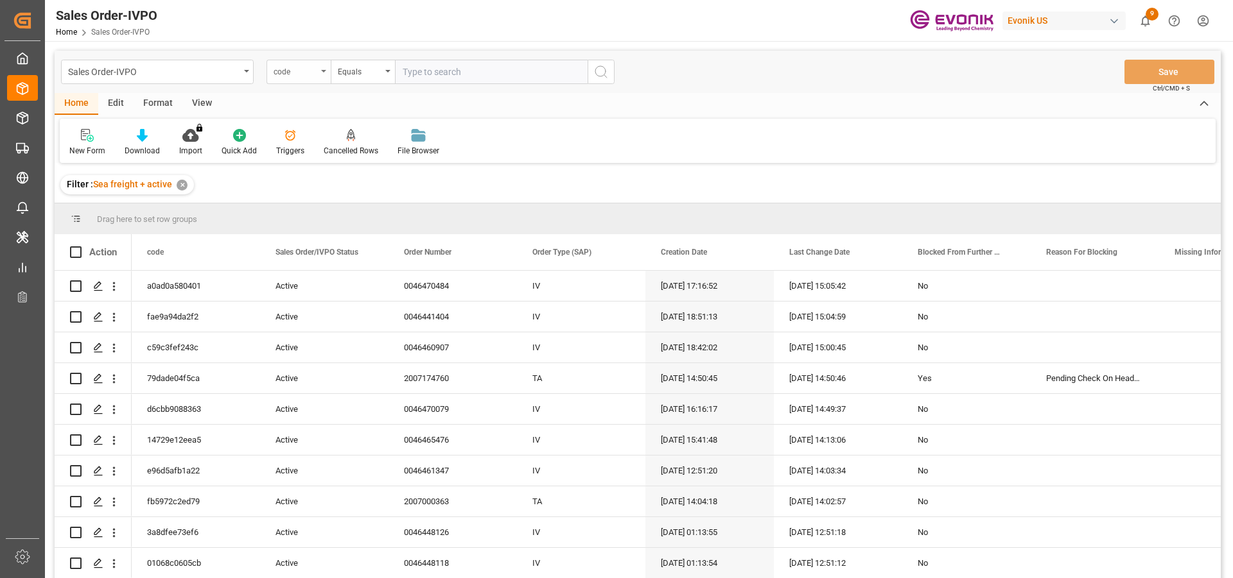
click at [299, 73] on div "code" at bounding box center [295, 70] width 44 height 15
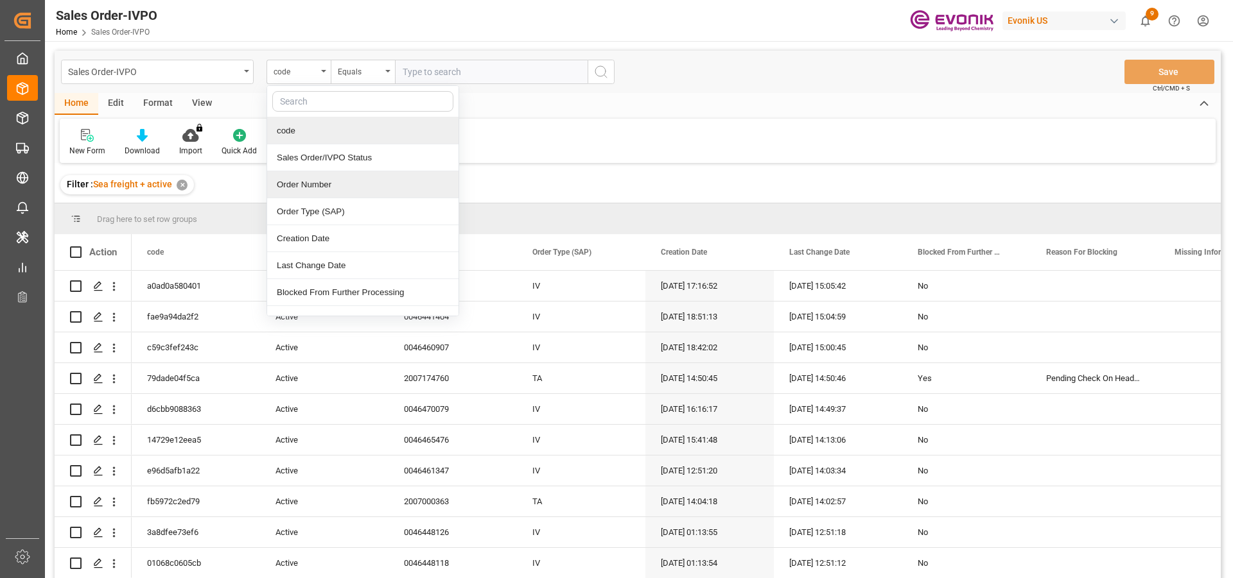
click at [297, 184] on div "Order Number" at bounding box center [362, 184] width 191 height 27
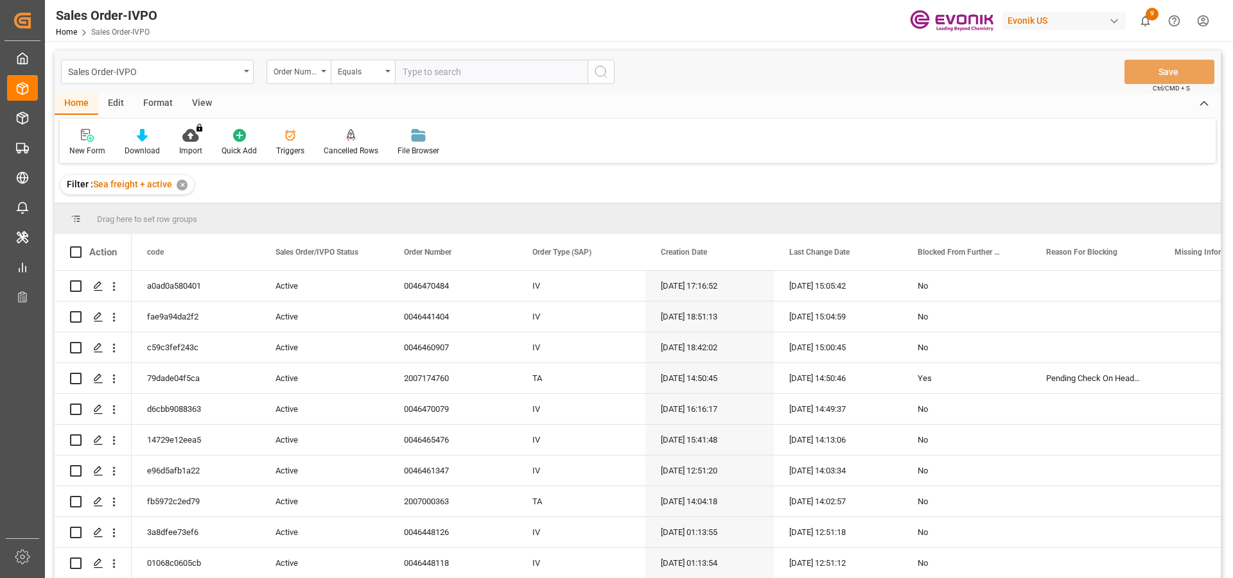
click at [436, 74] on input "text" at bounding box center [491, 72] width 193 height 24
paste input "0046472030"
type input "0046472030"
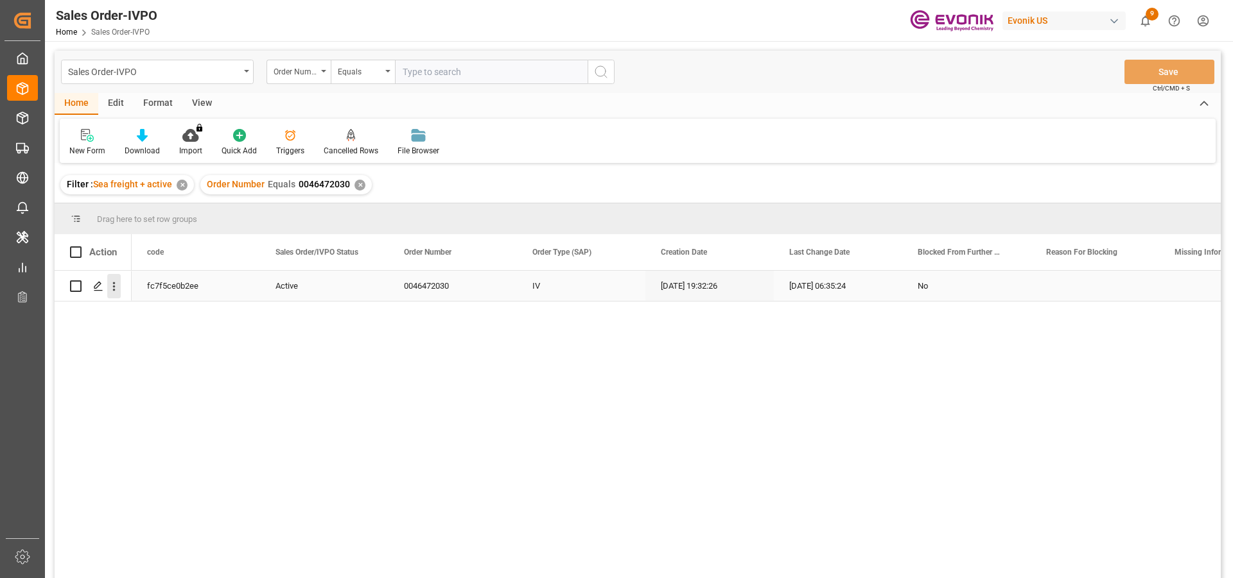
click at [113, 289] on icon "open menu" at bounding box center [113, 286] width 13 height 13
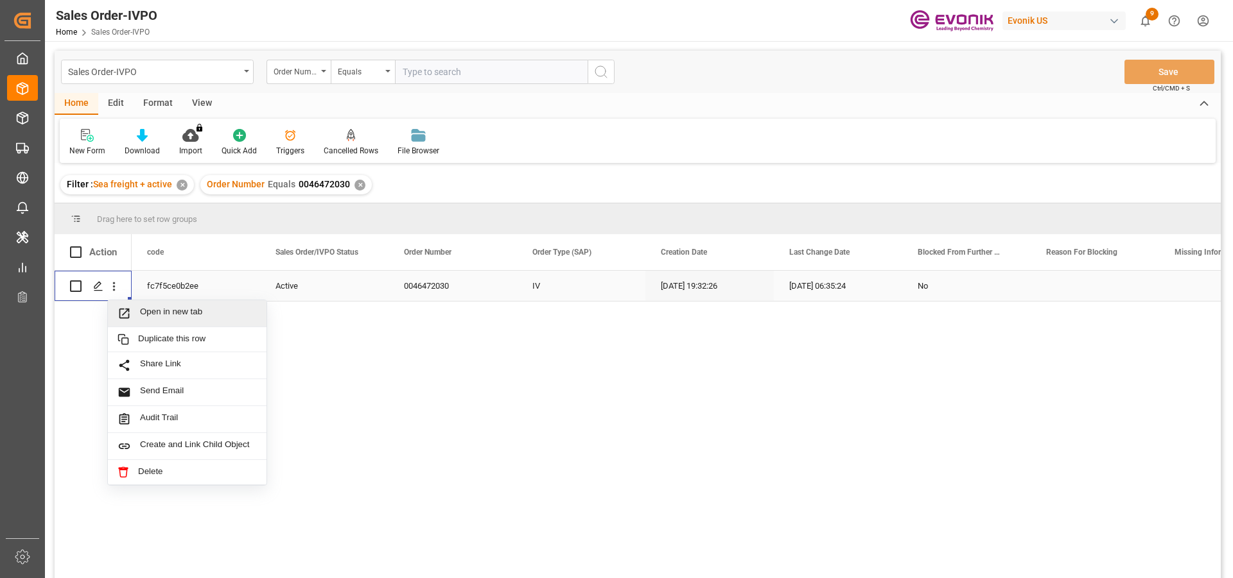
click at [216, 315] on span "Open in new tab" at bounding box center [198, 313] width 117 height 13
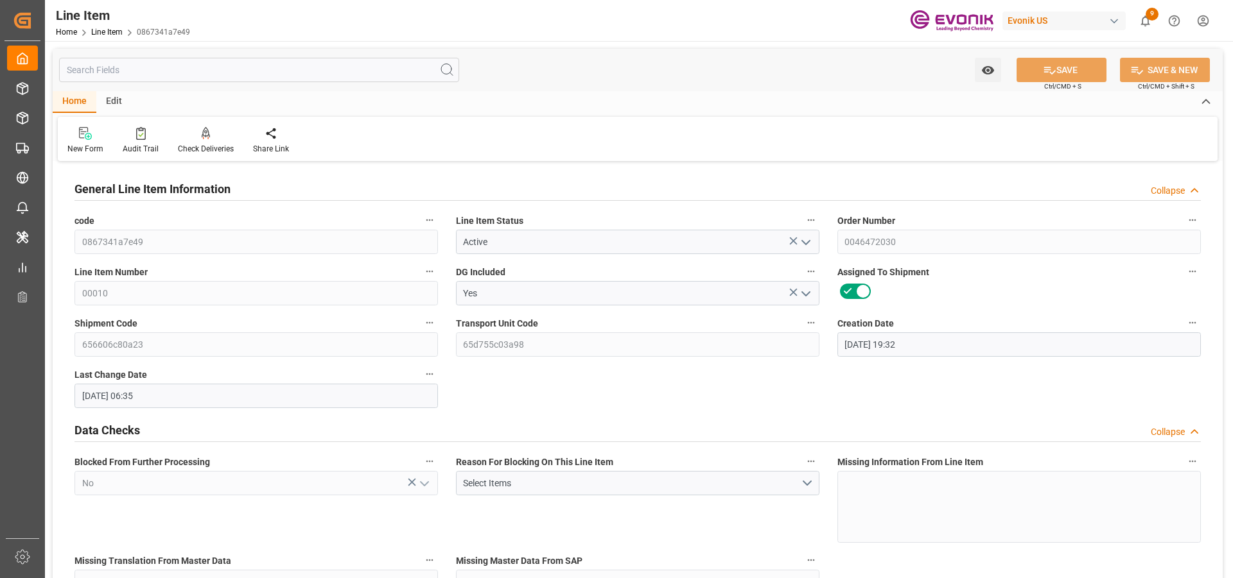
click at [130, 72] on input "text" at bounding box center [259, 70] width 400 height 24
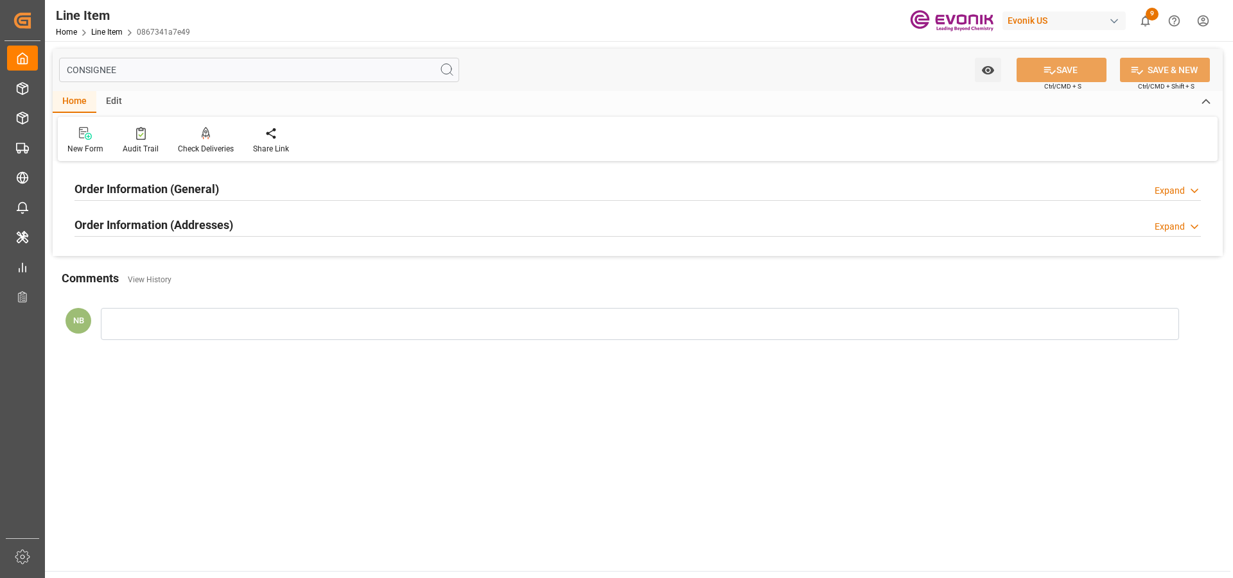
type input "CONSIGNEE"
click at [290, 222] on div "Order Information (Addresses) Expand" at bounding box center [637, 224] width 1126 height 24
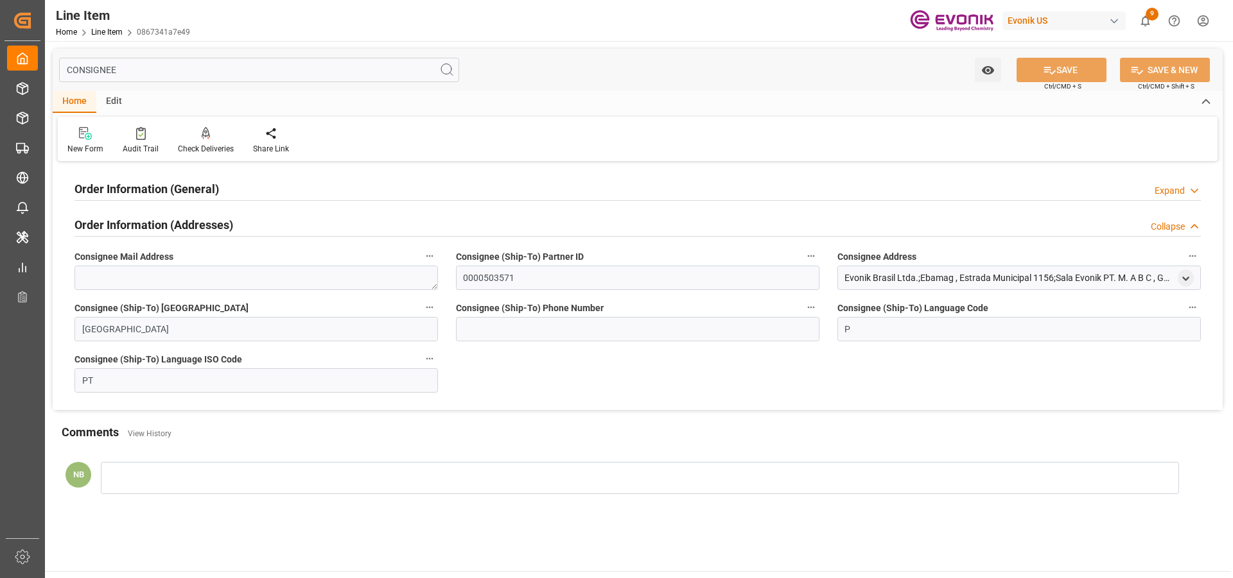
click at [230, 188] on div "Order Information (General) Expand" at bounding box center [637, 188] width 1126 height 24
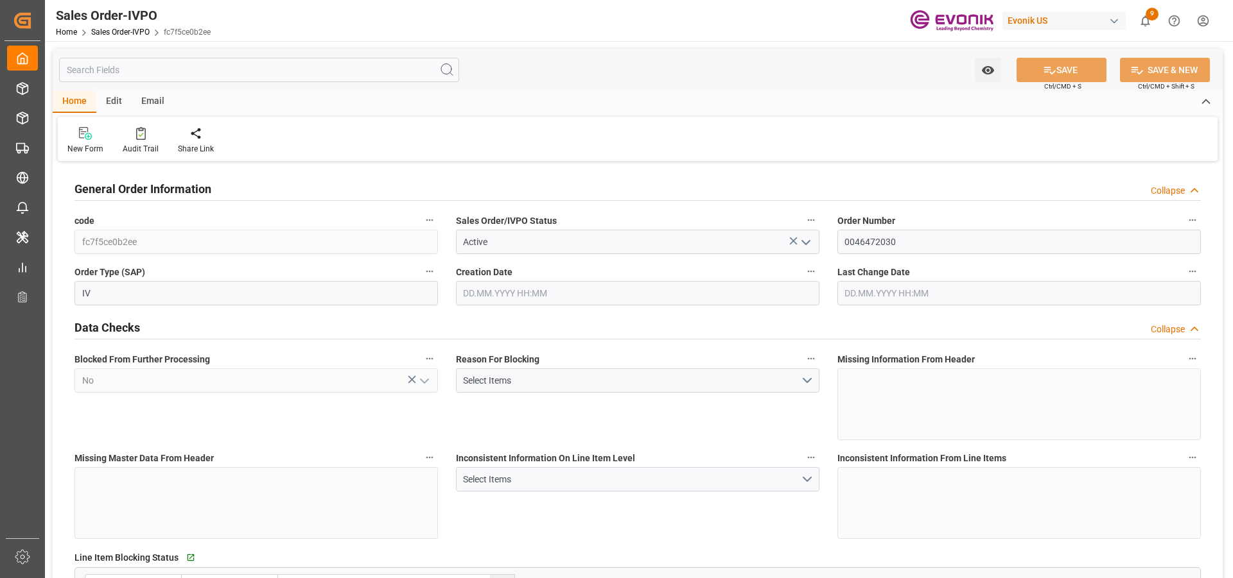
type input "BRSSZ"
type input "0"
type input "1"
type input "2"
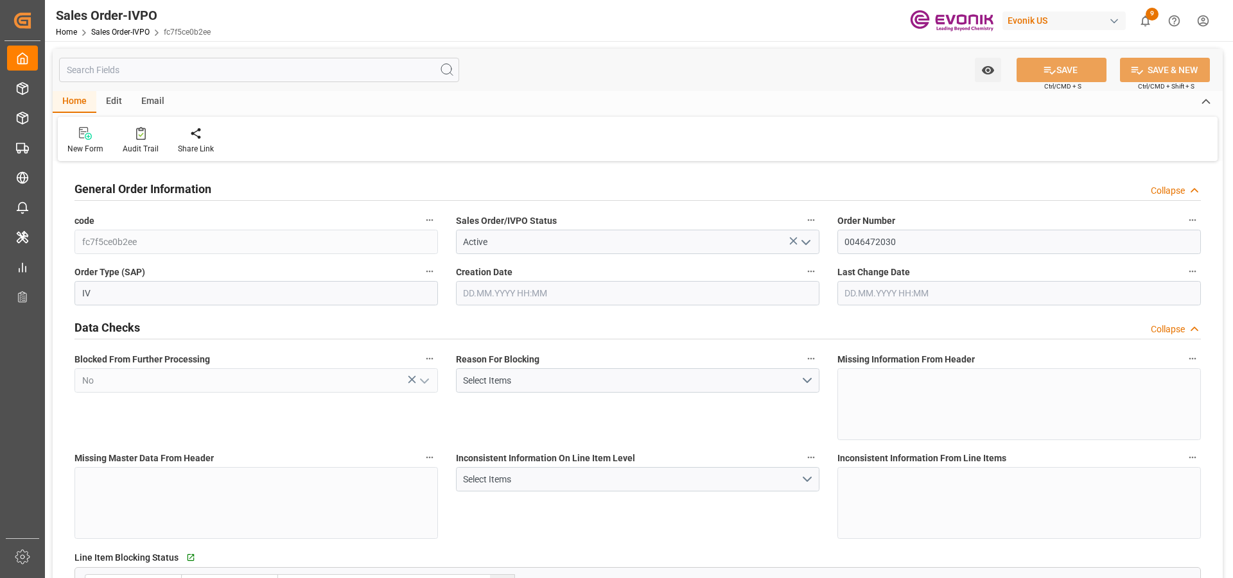
type input "15031.4"
type input "38.9776"
type input "17000"
type input "30"
type input "[DATE] 19:32"
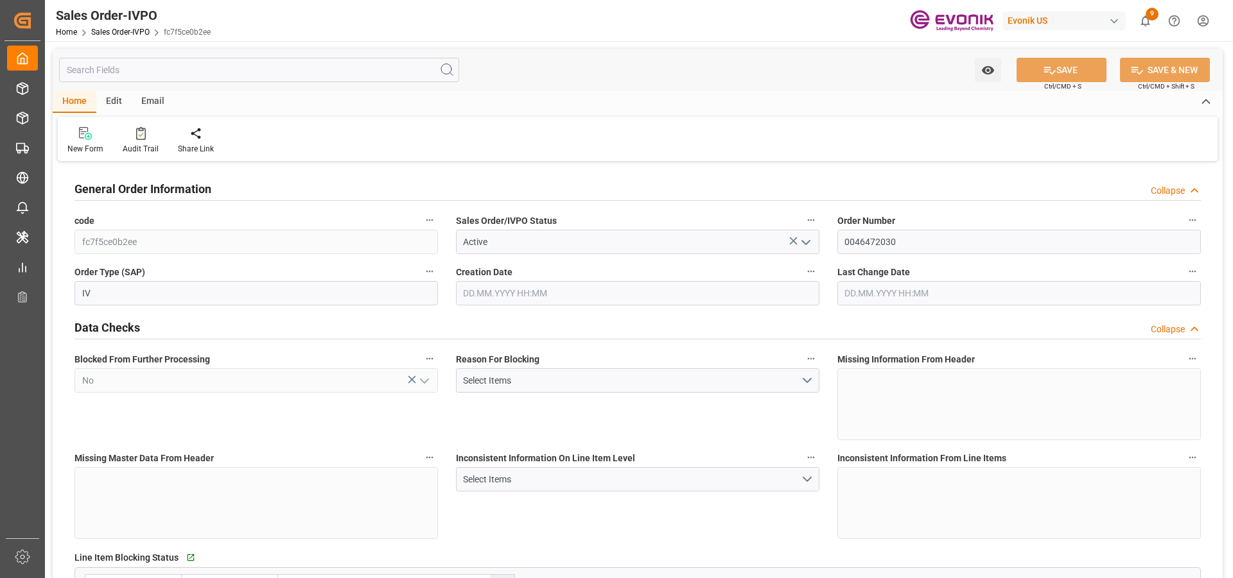
type input "[DATE] 06:35"
click at [189, 68] on input "text" at bounding box center [259, 70] width 400 height 24
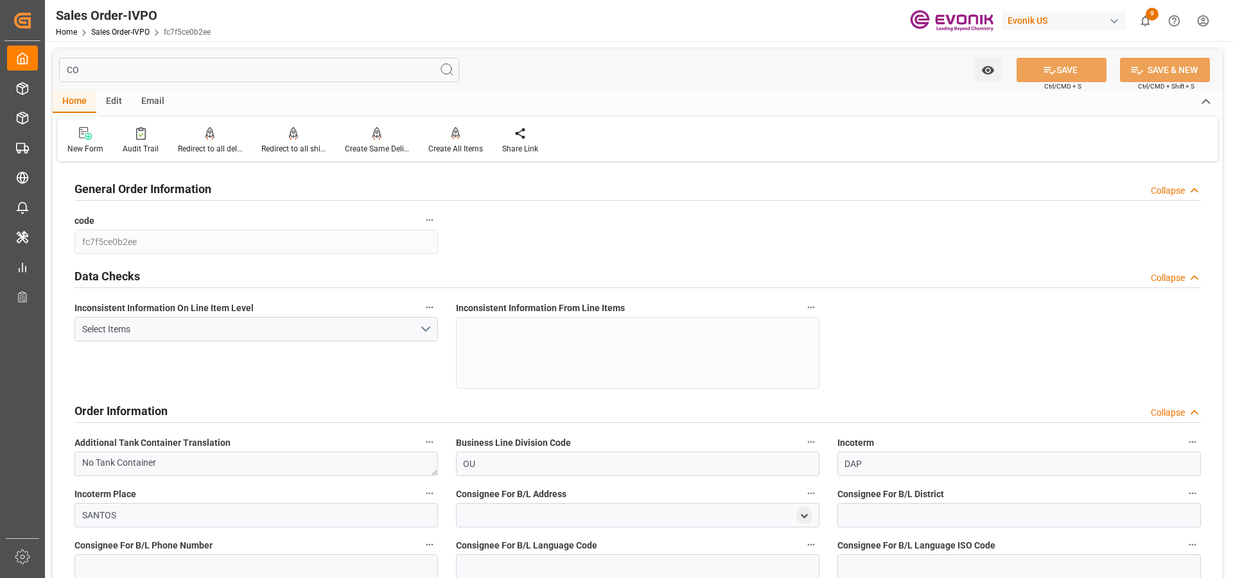
type input "C"
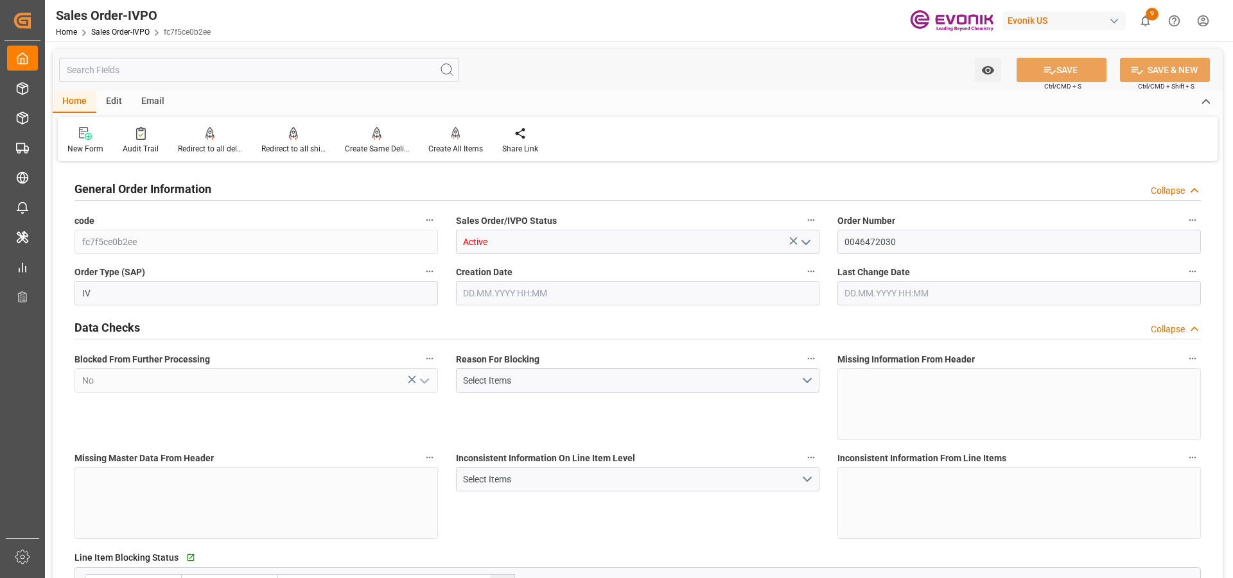
type input "[DATE] 19:32"
type input "[DATE] 06:35"
type input "15031.4"
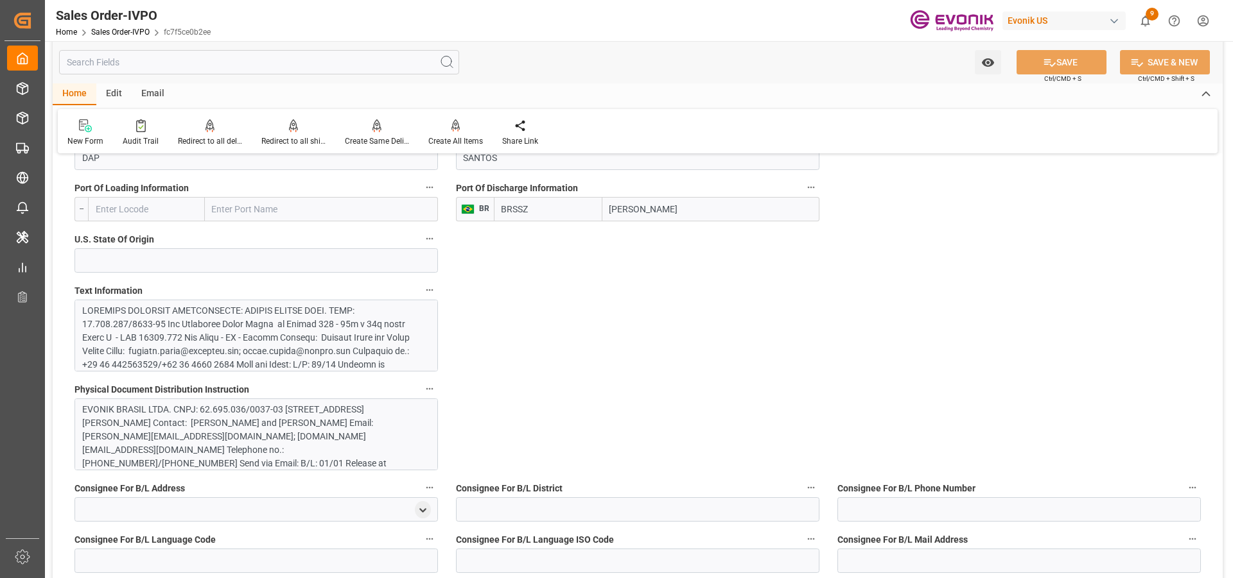
scroll to position [899, 0]
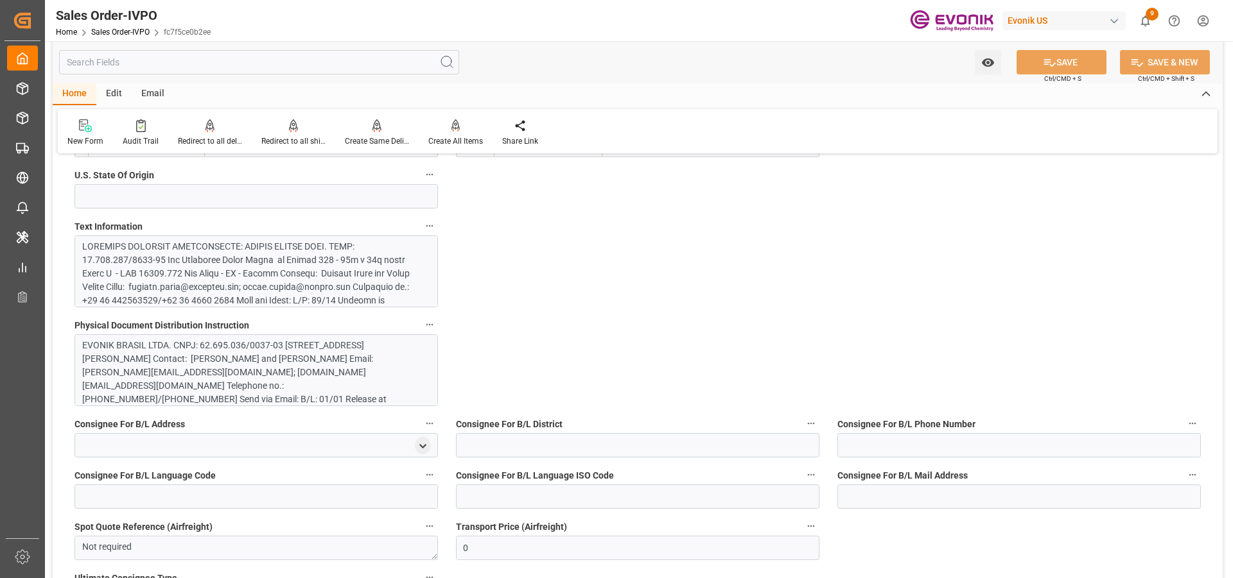
click at [293, 273] on div at bounding box center [251, 435] width 338 height 391
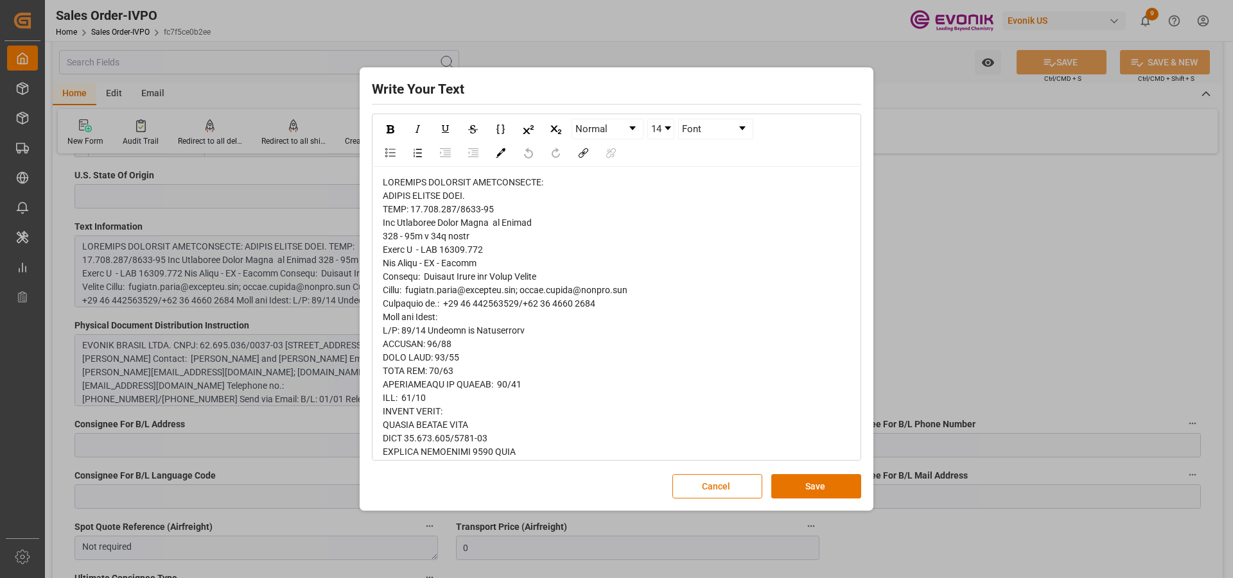
scroll to position [193, 0]
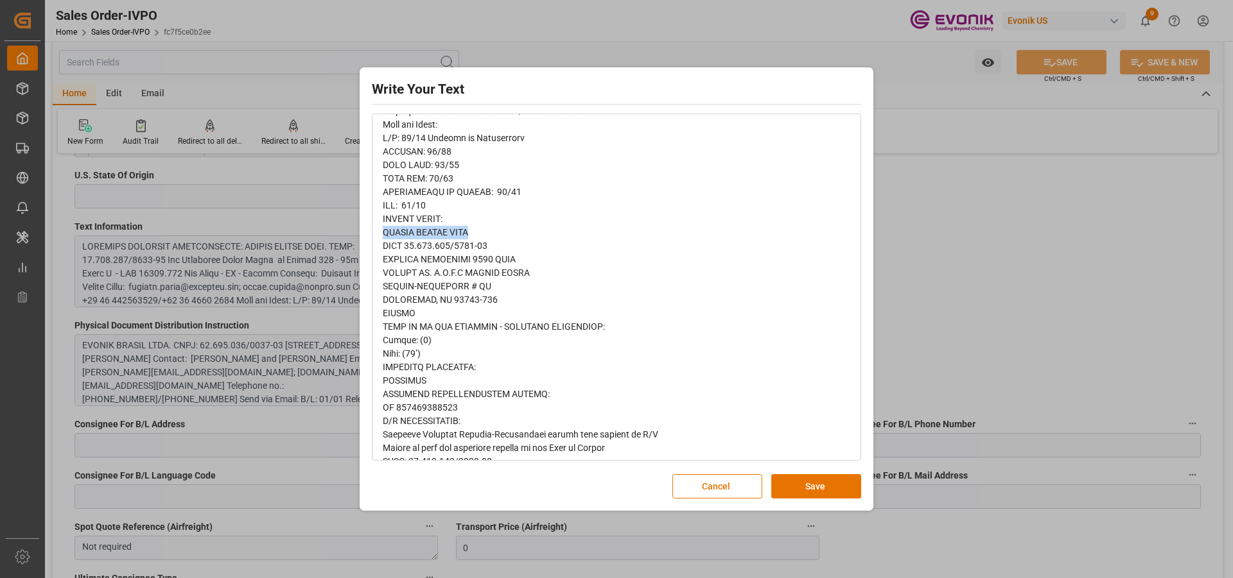
drag, startPoint x: 476, startPoint y: 233, endPoint x: 384, endPoint y: 234, distance: 92.5
click at [384, 234] on div "rdw-editor" at bounding box center [617, 401] width 468 height 836
copy span "EVONIK BRASIL LTDA"
click at [406, 302] on span "rdw-editor" at bounding box center [537, 401] width 309 height 833
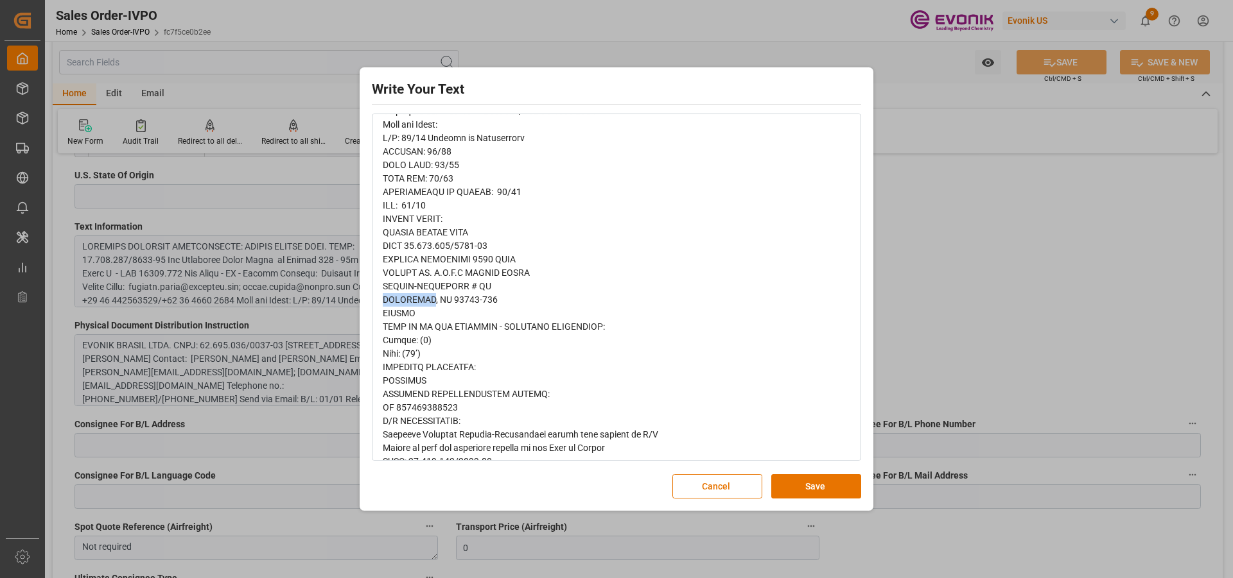
copy span "GUARULHOS"
drag, startPoint x: 729, startPoint y: 483, endPoint x: 682, endPoint y: 483, distance: 46.2
click at [729, 483] on button "Cancel" at bounding box center [717, 486] width 90 height 24
